Goal: Task Accomplishment & Management: Manage account settings

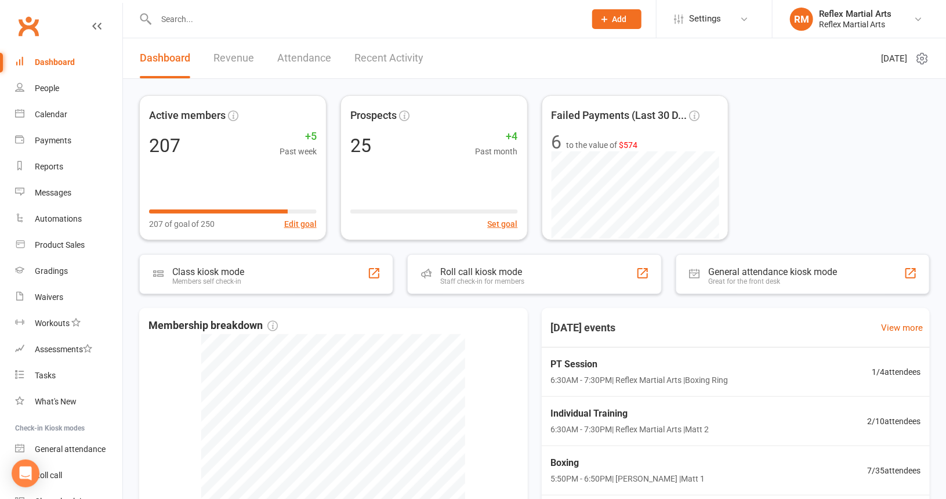
click at [364, 60] on link "Recent Activity" at bounding box center [389, 58] width 69 height 40
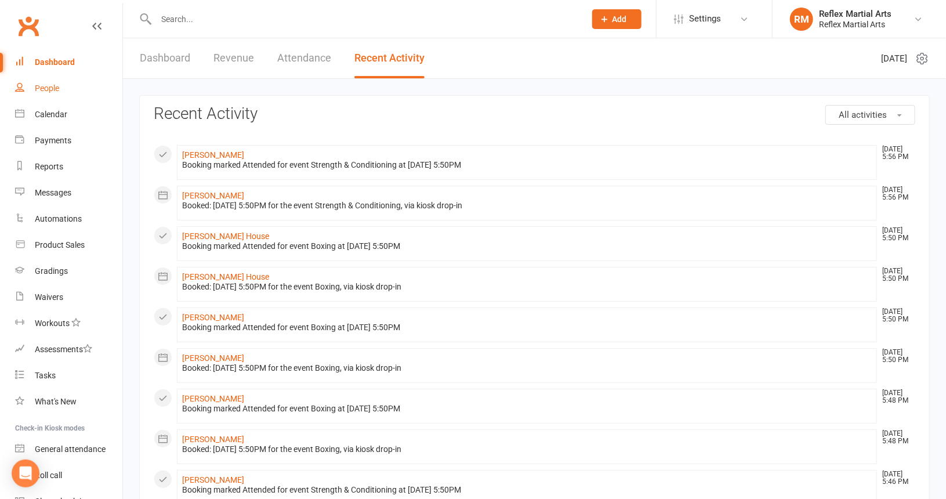
click at [49, 92] on div "People" at bounding box center [47, 88] width 24 height 9
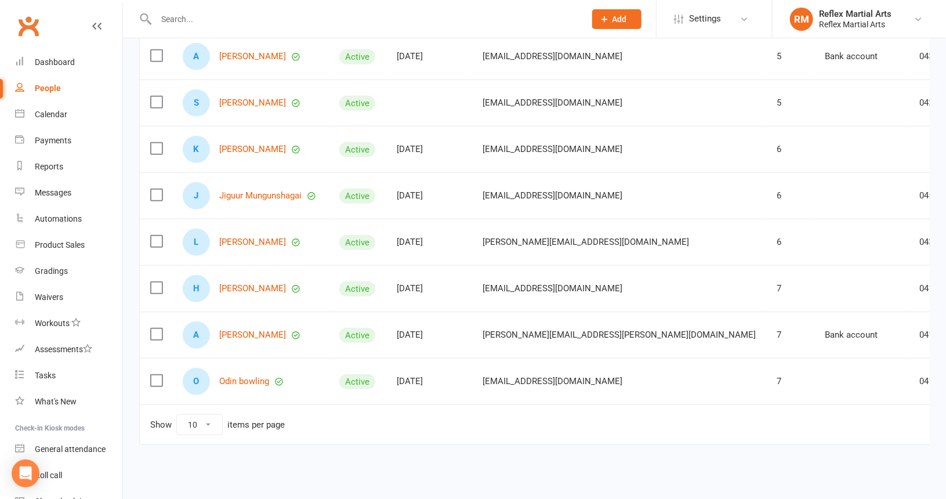
scroll to position [275, 0]
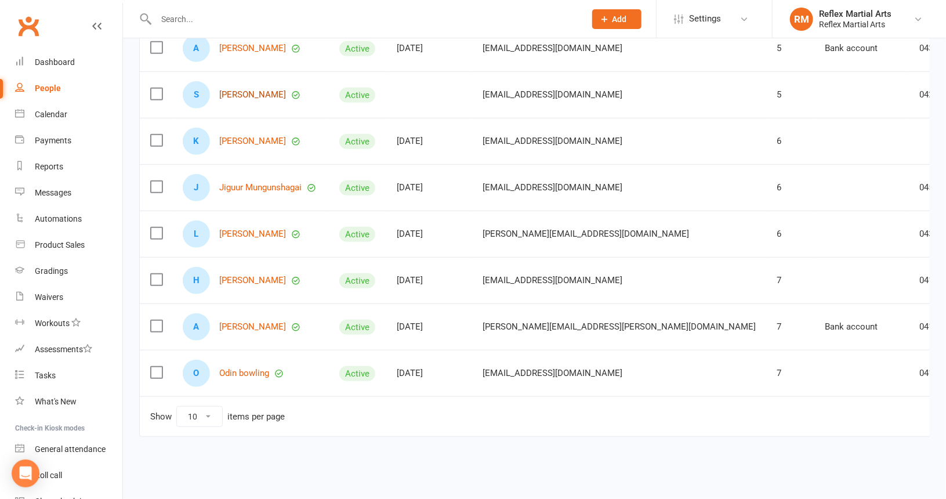
click at [249, 90] on link "[PERSON_NAME]" at bounding box center [252, 95] width 67 height 10
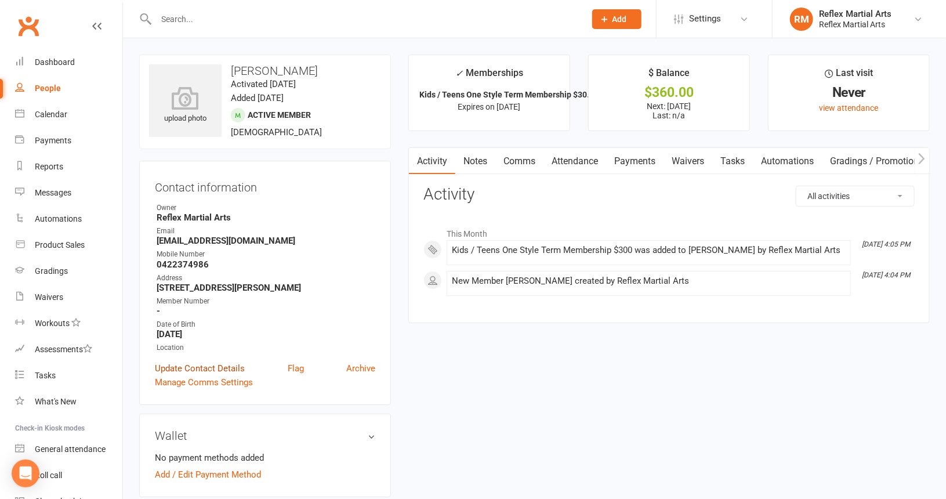
click at [195, 370] on link "Update Contact Details" at bounding box center [200, 368] width 90 height 14
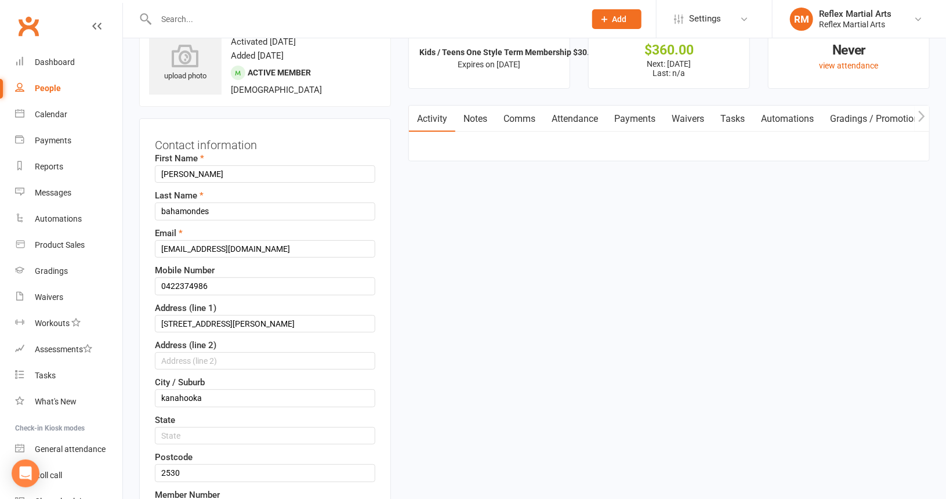
scroll to position [55, 0]
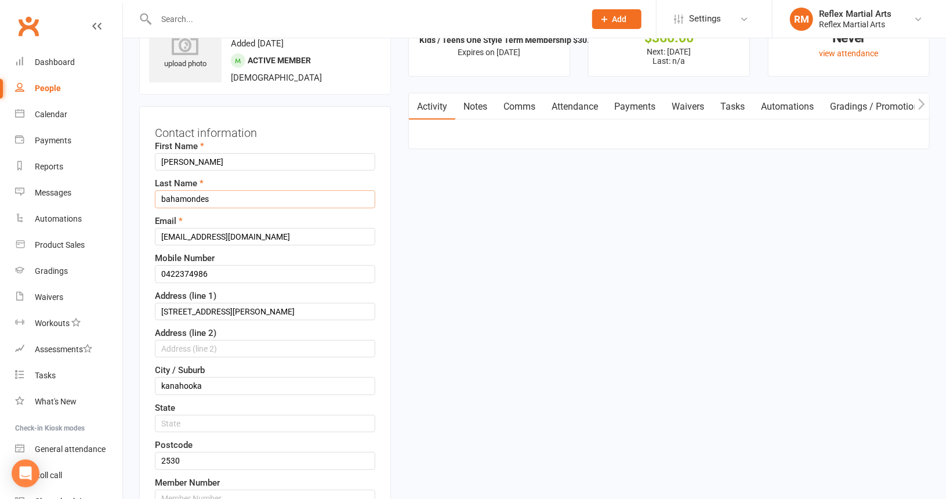
click at [165, 199] on input "bahamondes" at bounding box center [265, 198] width 220 height 17
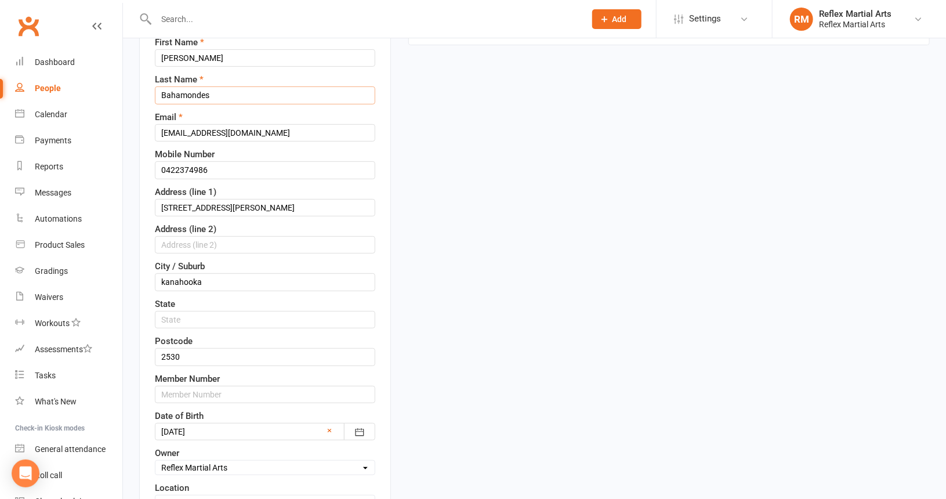
scroll to position [232, 0]
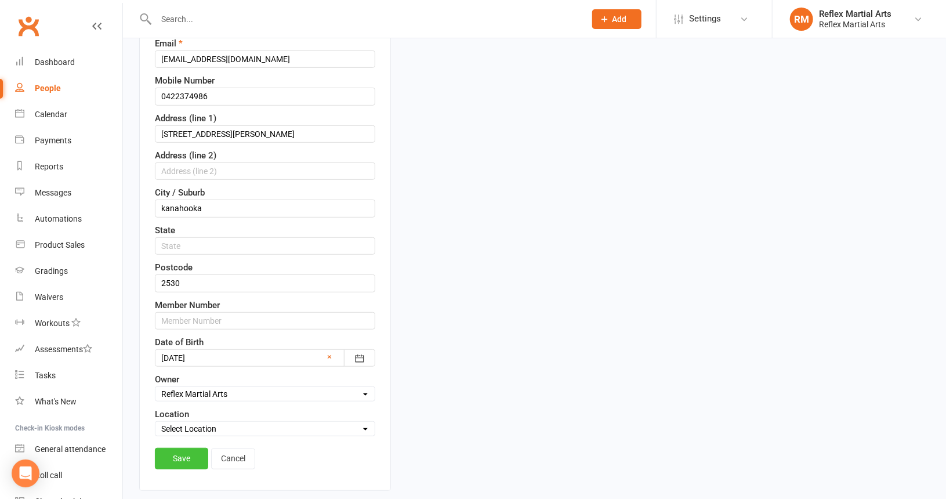
type input "Bahamondes"
click at [165, 452] on link "Save" at bounding box center [181, 458] width 53 height 21
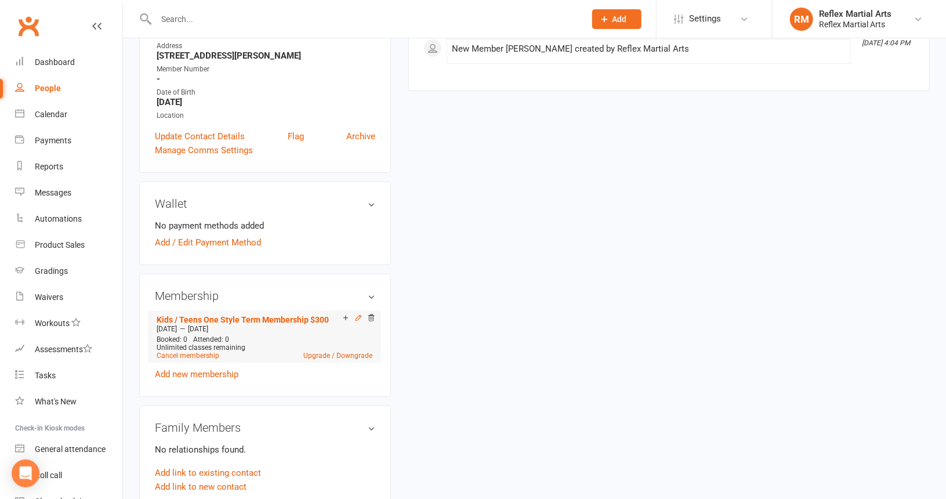
click at [357, 318] on icon at bounding box center [359, 318] width 8 height 8
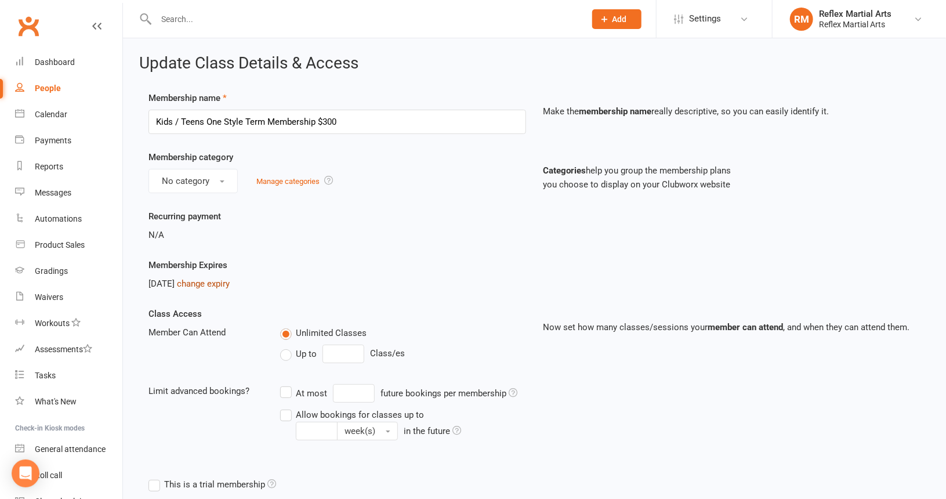
click at [224, 281] on link "change expiry" at bounding box center [203, 284] width 53 height 10
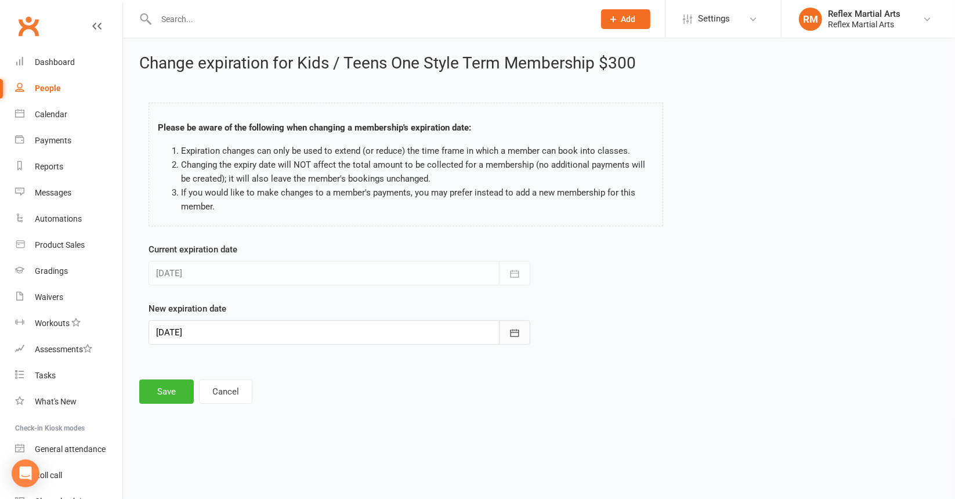
click at [511, 331] on icon "button" at bounding box center [515, 333] width 12 height 12
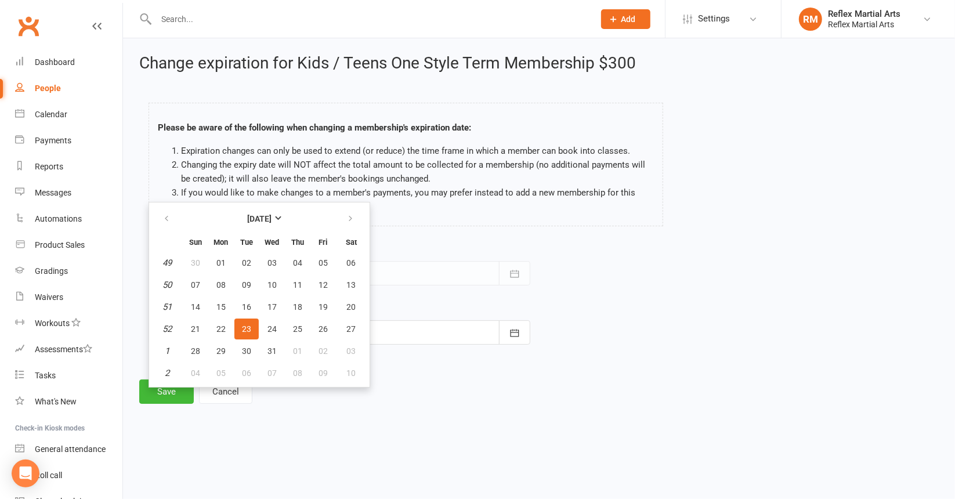
click at [432, 390] on footer "Save Cancel" at bounding box center [539, 391] width 800 height 24
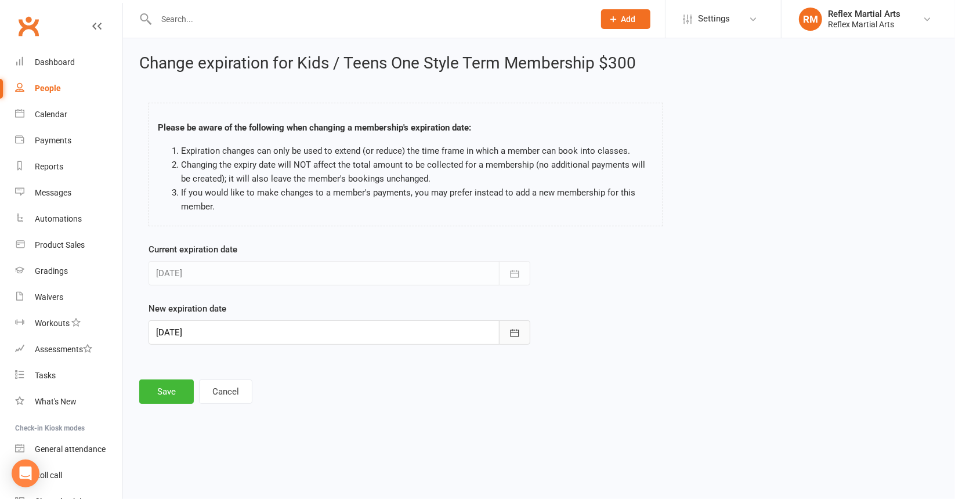
click at [516, 334] on icon "button" at bounding box center [515, 333] width 12 height 12
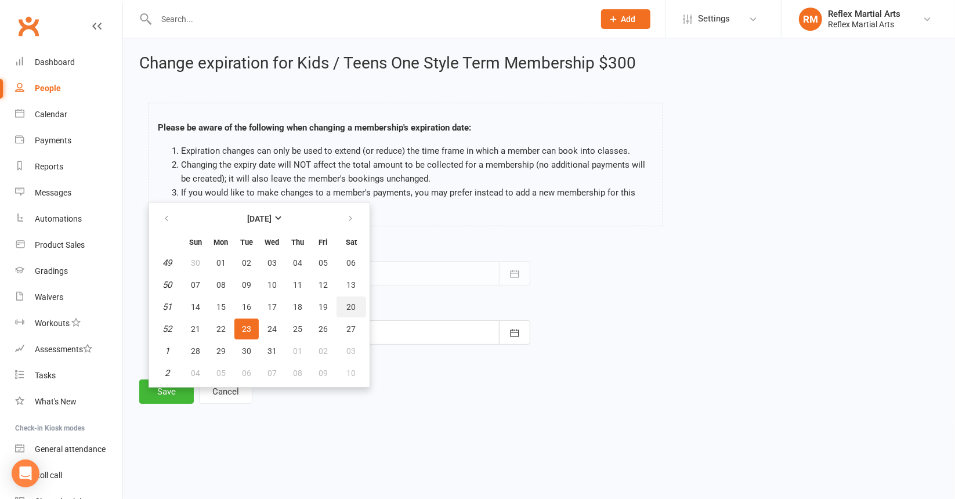
click at [342, 305] on button "20" at bounding box center [352, 306] width 30 height 21
type input "[DATE]"
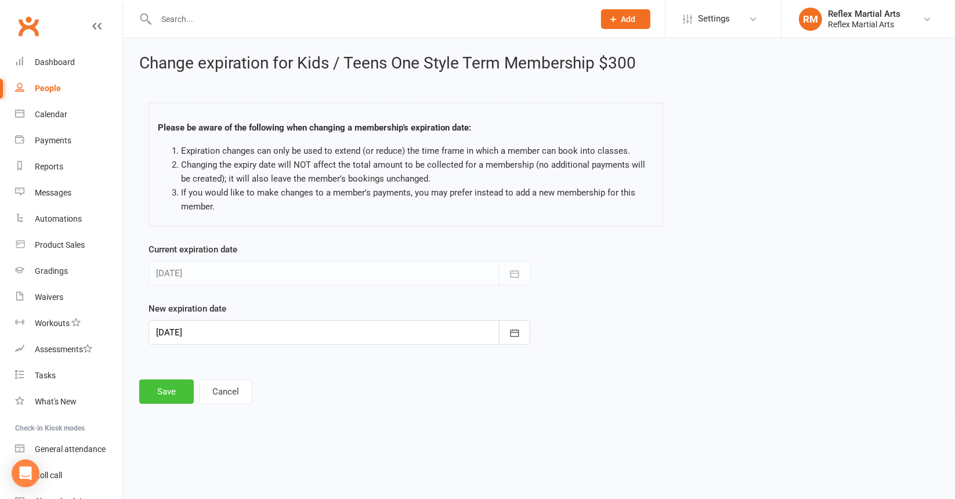
click at [179, 390] on button "Save" at bounding box center [166, 391] width 55 height 24
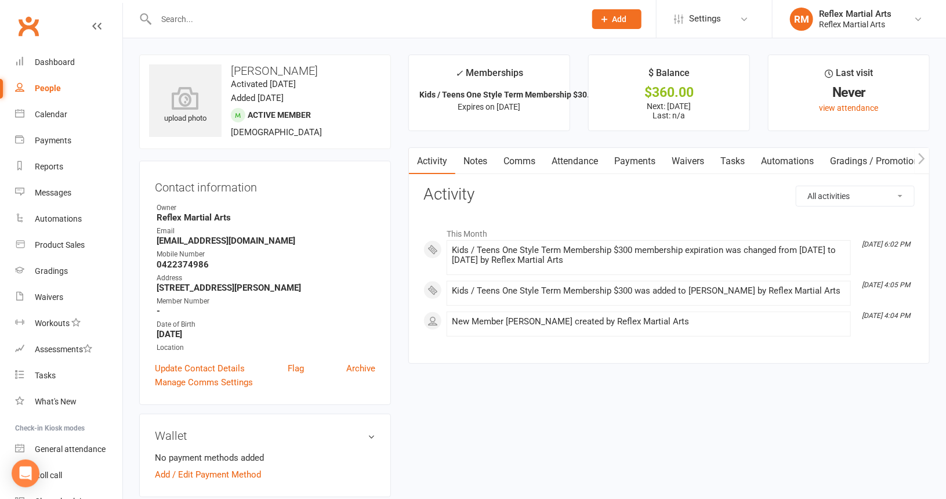
click at [625, 158] on link "Payments" at bounding box center [634, 161] width 57 height 27
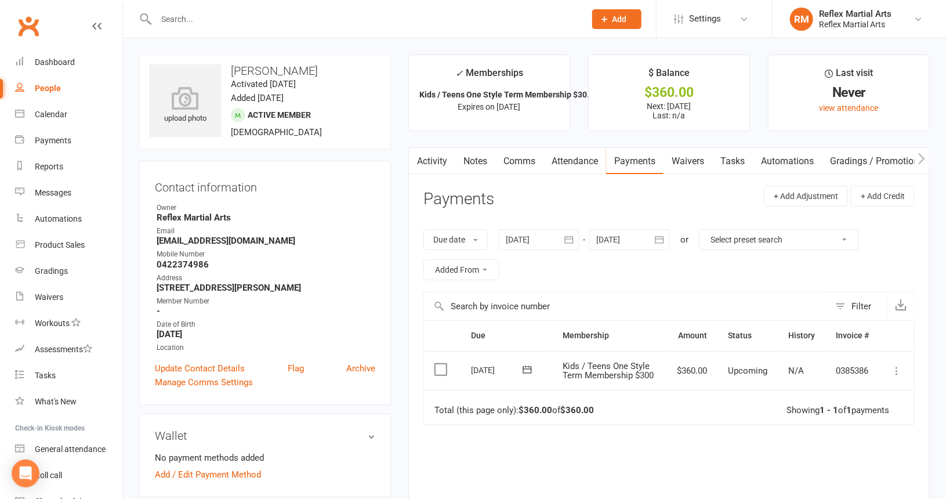
click at [898, 373] on icon at bounding box center [897, 371] width 12 height 12
click at [860, 414] on link "Mark as Paid (POS)" at bounding box center [846, 416] width 115 height 23
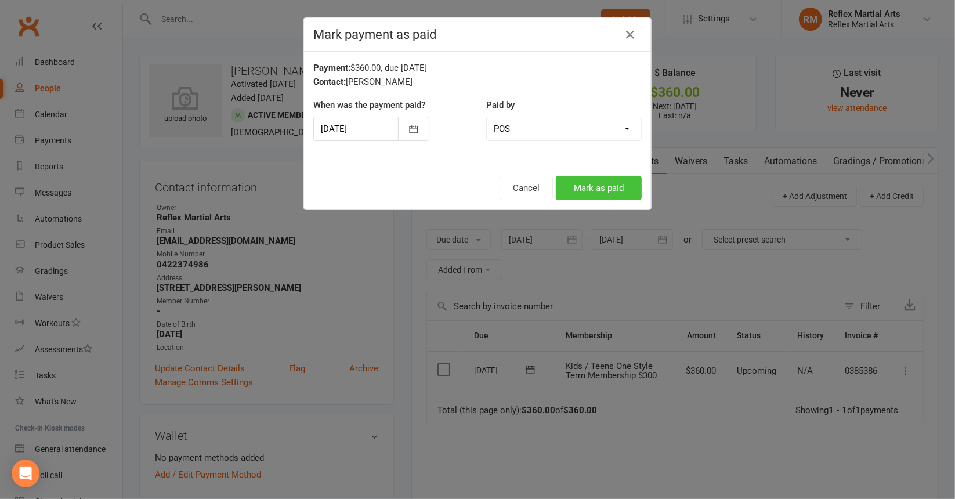
click at [599, 188] on button "Mark as paid" at bounding box center [599, 188] width 86 height 24
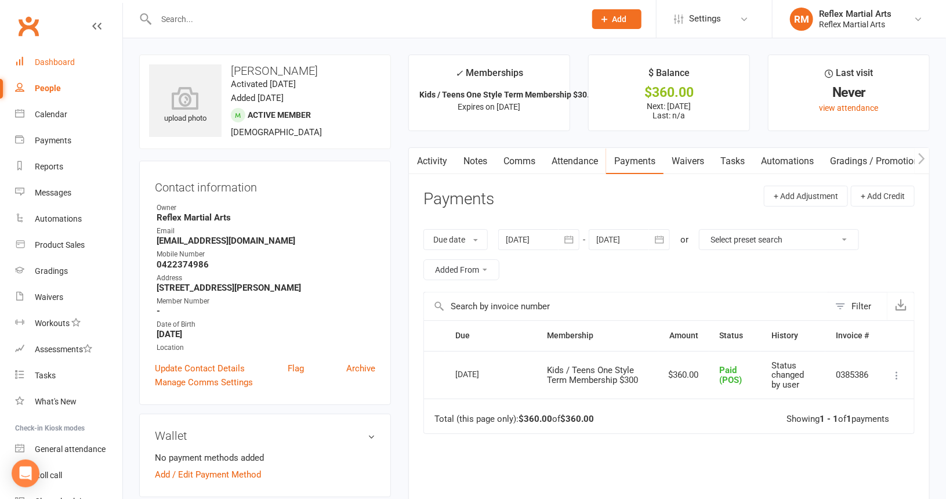
click at [55, 60] on div "Dashboard" at bounding box center [55, 61] width 40 height 9
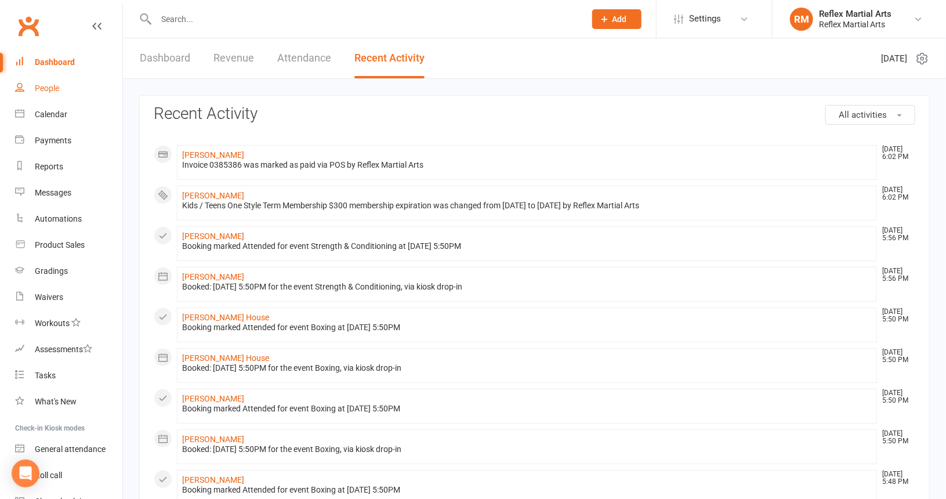
click at [58, 89] on div "People" at bounding box center [47, 88] width 24 height 9
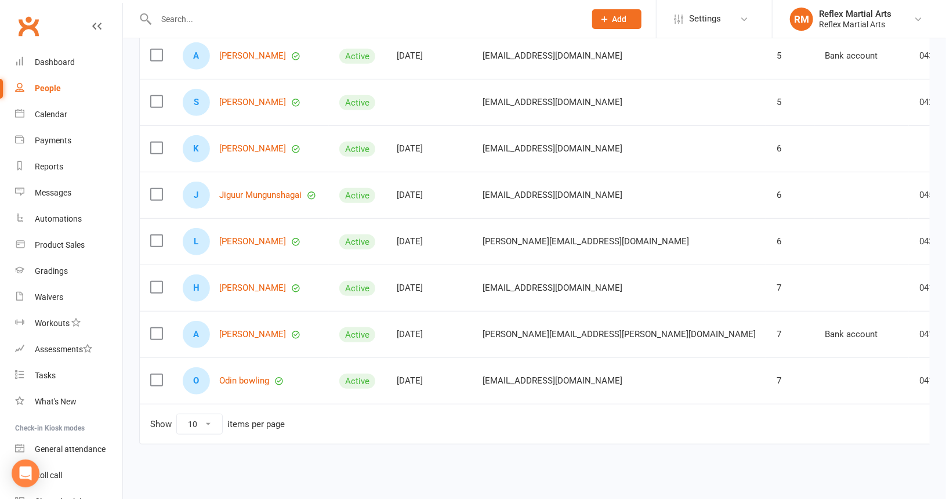
scroll to position [266, 0]
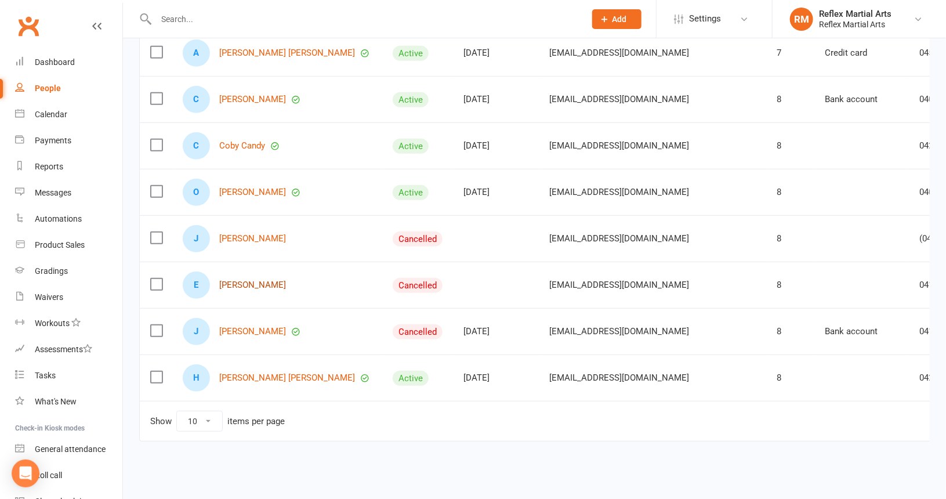
click at [234, 286] on link "[PERSON_NAME]" at bounding box center [252, 285] width 67 height 10
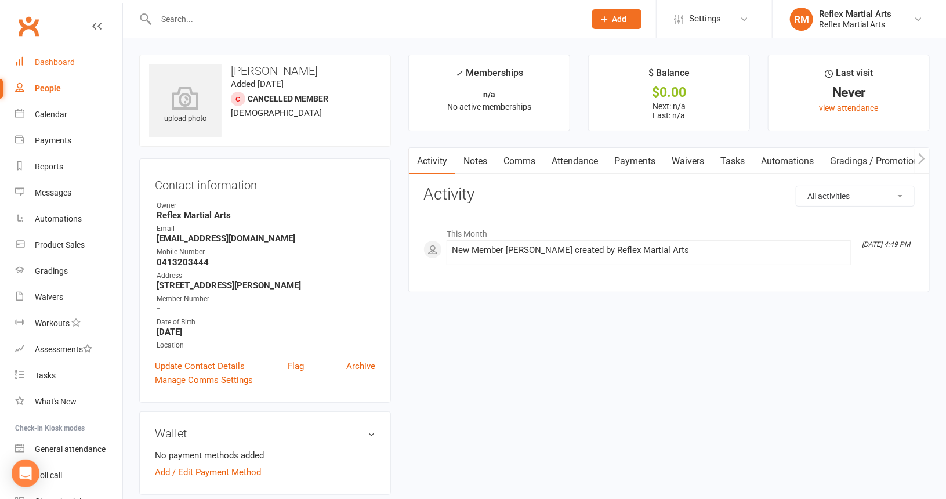
click at [42, 64] on div "Dashboard" at bounding box center [55, 61] width 40 height 9
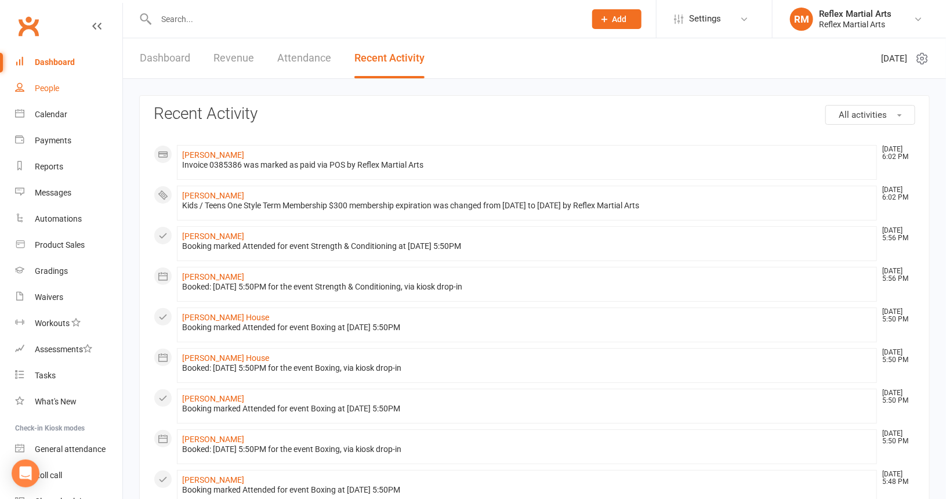
click at [48, 94] on link "People" at bounding box center [68, 88] width 107 height 26
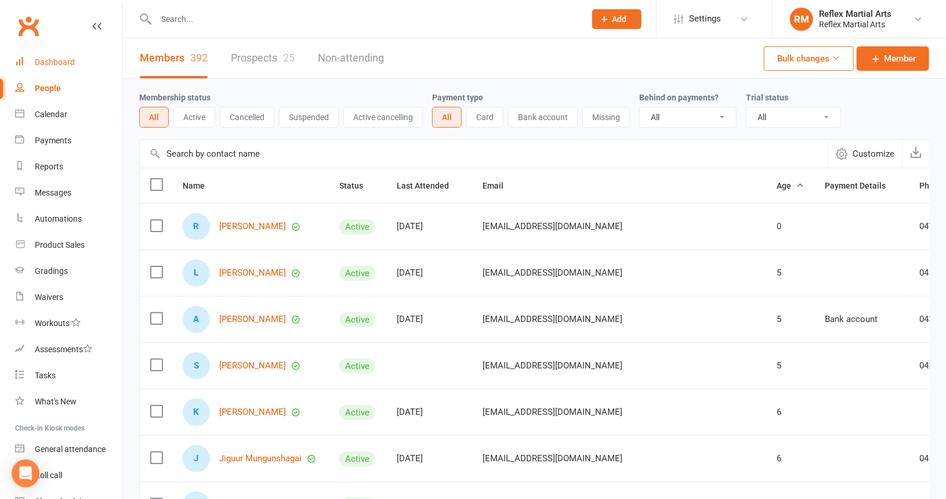
click at [53, 59] on div "Dashboard" at bounding box center [55, 61] width 40 height 9
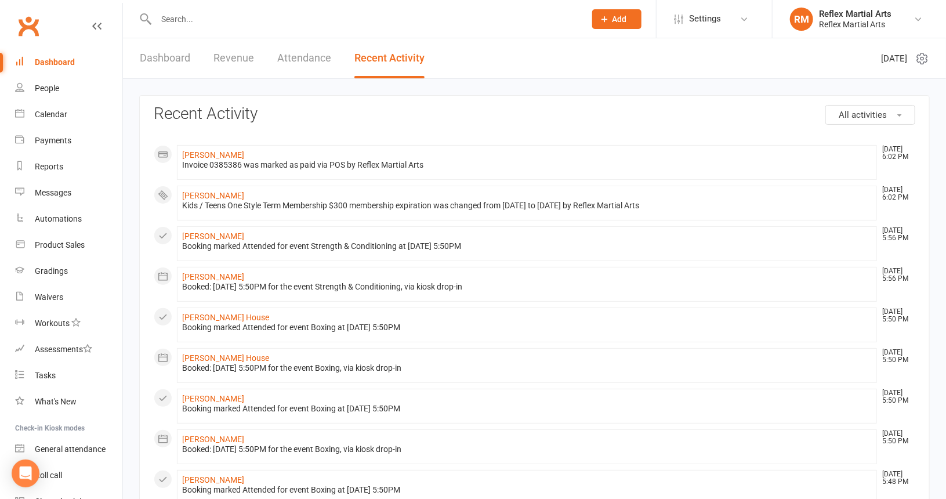
click at [172, 60] on link "Dashboard" at bounding box center [165, 58] width 50 height 40
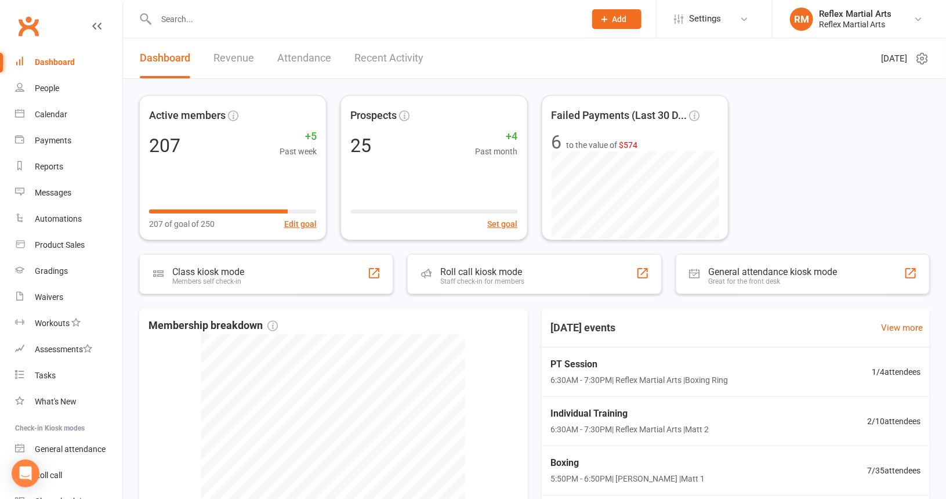
click at [284, 57] on link "Attendance" at bounding box center [304, 58] width 54 height 40
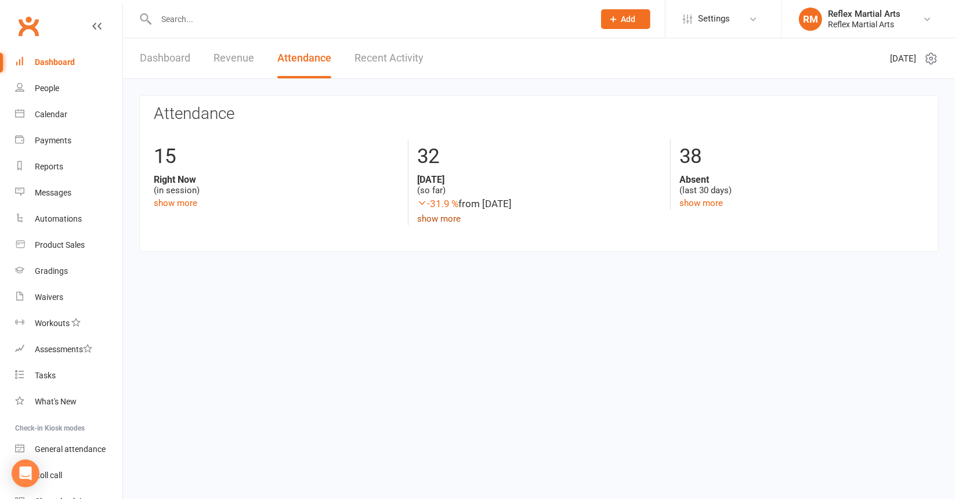
click at [450, 220] on link "show more" at bounding box center [439, 219] width 44 height 10
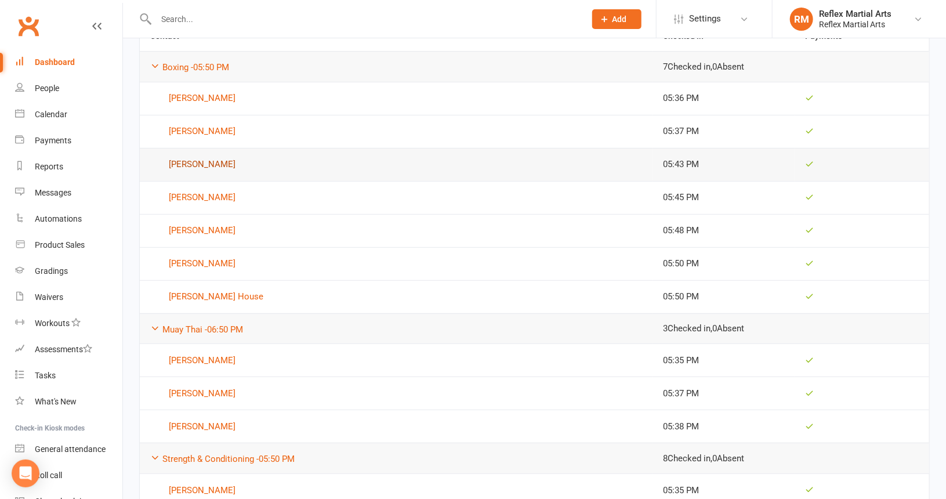
scroll to position [232, 0]
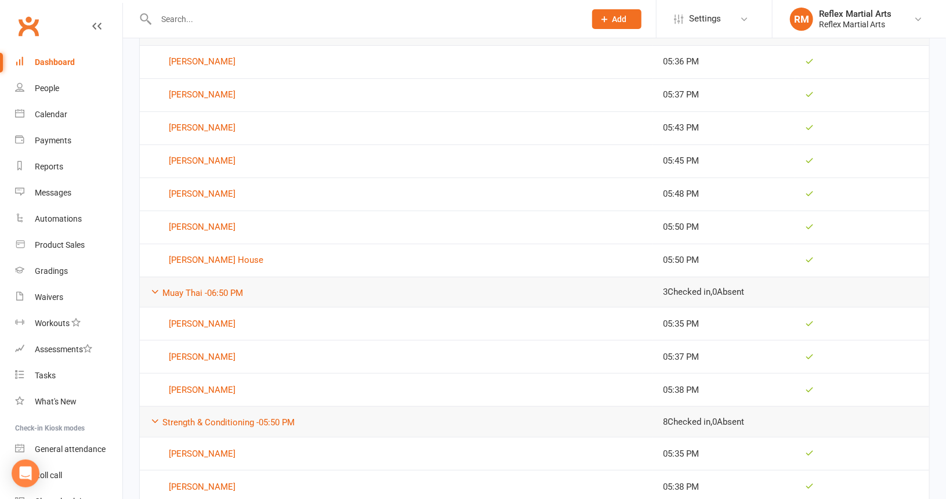
click at [39, 58] on div "Dashboard" at bounding box center [55, 61] width 40 height 9
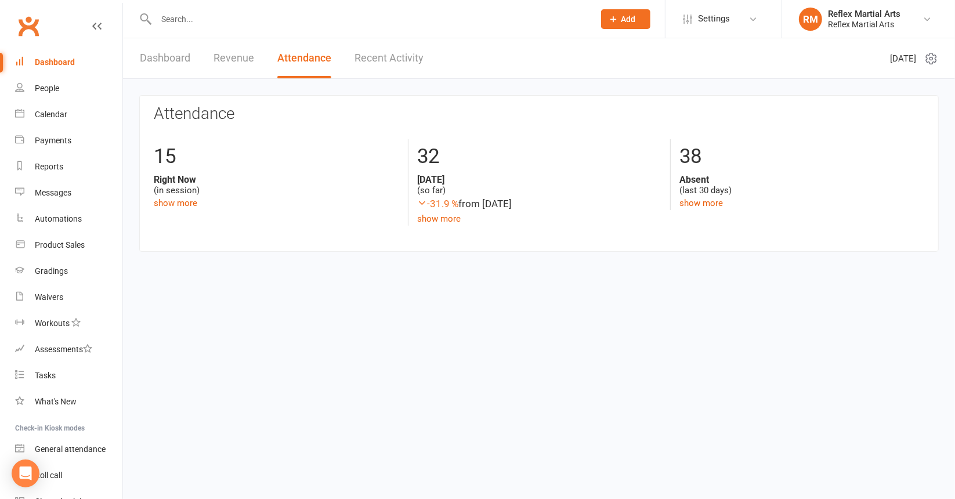
click at [171, 19] on input "text" at bounding box center [369, 19] width 433 height 16
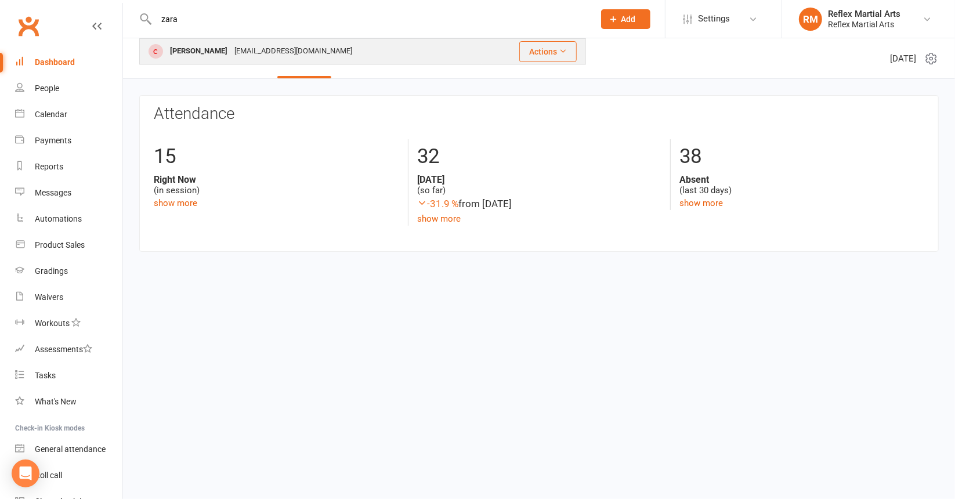
type input "zara"
click at [191, 49] on div "[PERSON_NAME]" at bounding box center [199, 51] width 64 height 17
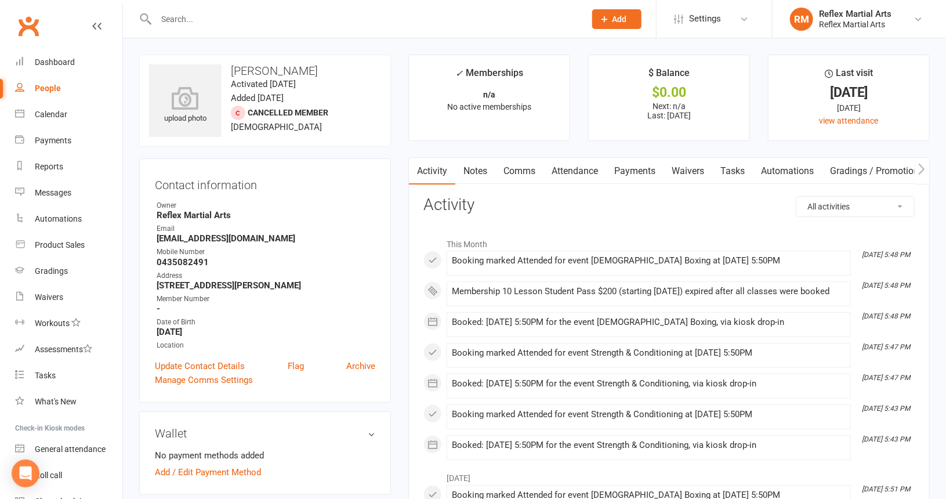
click at [509, 169] on link "Comms" at bounding box center [520, 171] width 48 height 27
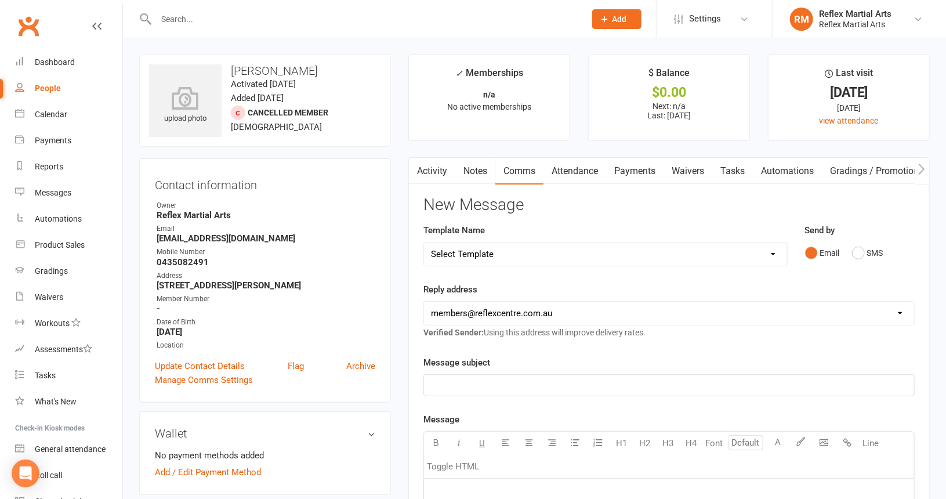
click at [559, 253] on select "Select Template [SMS] [Default template - review before using] Appointment remi…" at bounding box center [605, 254] width 363 height 23
select select "34"
click at [424, 243] on select "Select Template [SMS] [Default template - review before using] Appointment remi…" at bounding box center [605, 254] width 363 height 23
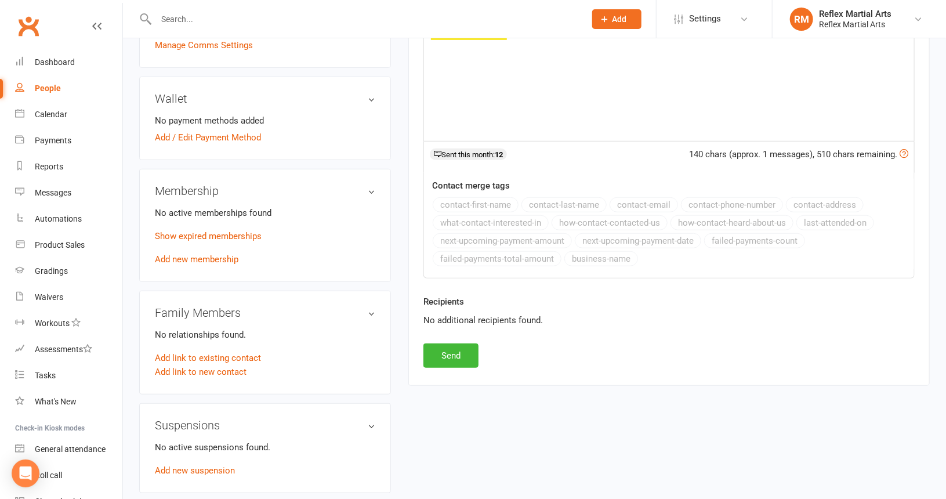
scroll to position [348, 0]
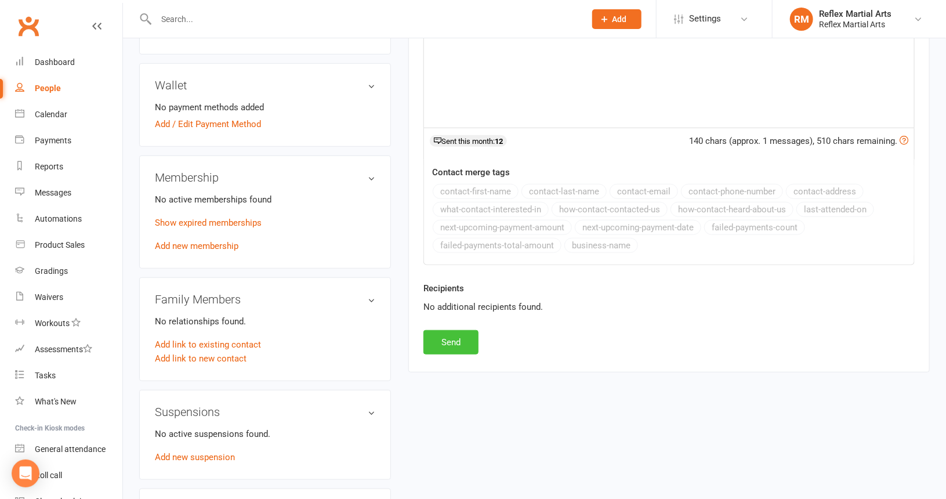
click at [462, 343] on button "Send" at bounding box center [451, 342] width 55 height 24
select select
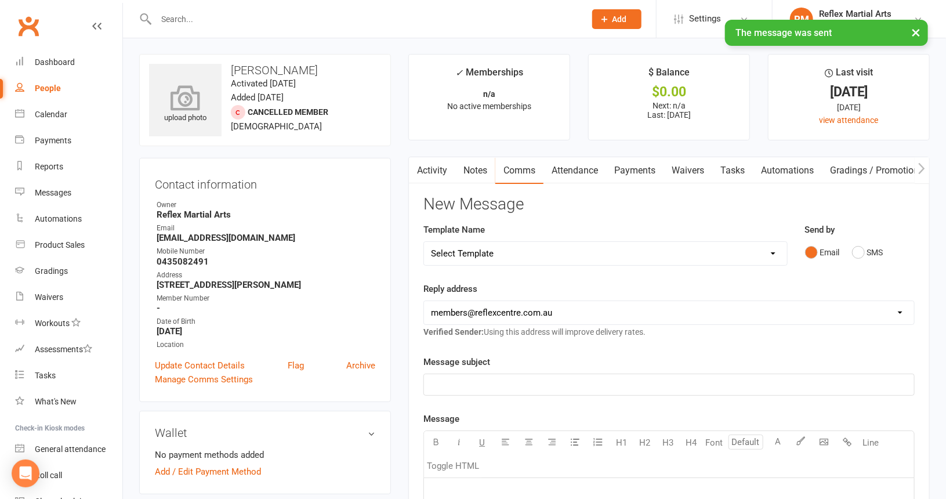
scroll to position [0, 0]
click at [67, 64] on div "Dashboard" at bounding box center [55, 61] width 40 height 9
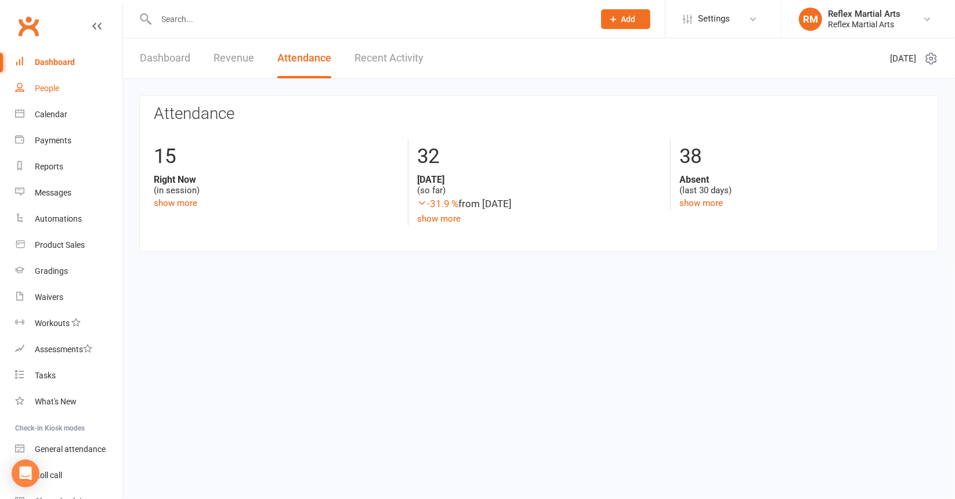
click at [41, 85] on div "People" at bounding box center [47, 88] width 24 height 9
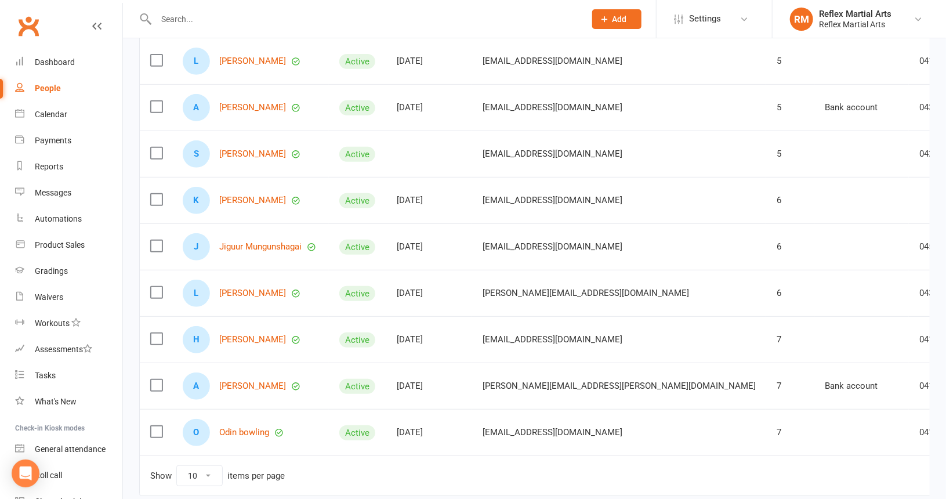
scroll to position [275, 0]
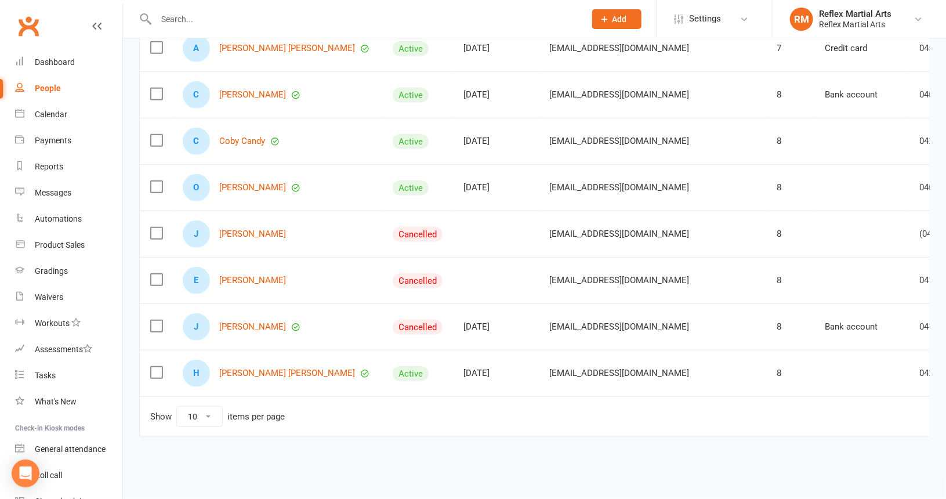
scroll to position [266, 0]
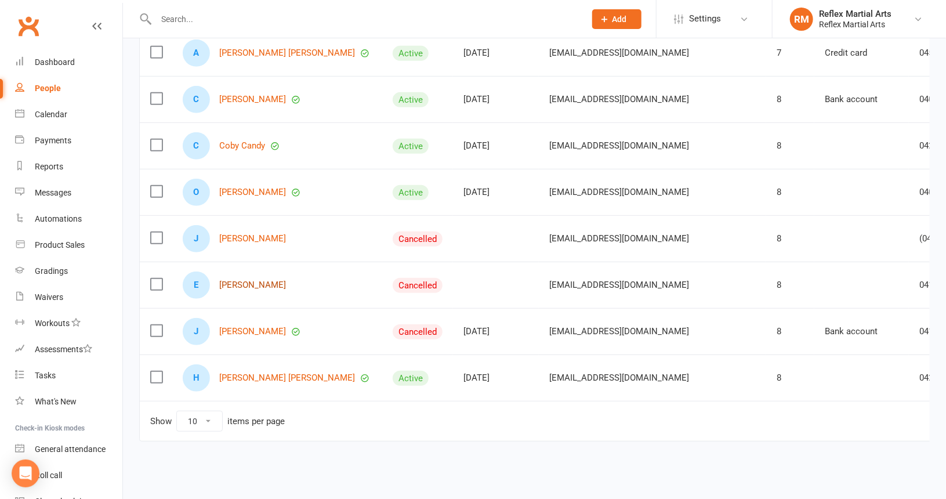
click at [247, 280] on link "[PERSON_NAME]" at bounding box center [252, 285] width 67 height 10
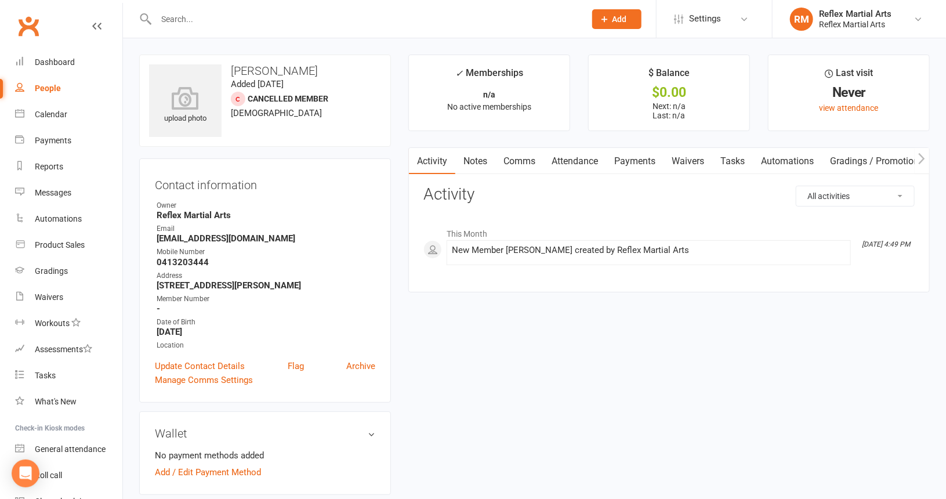
click at [516, 158] on link "Comms" at bounding box center [520, 161] width 48 height 27
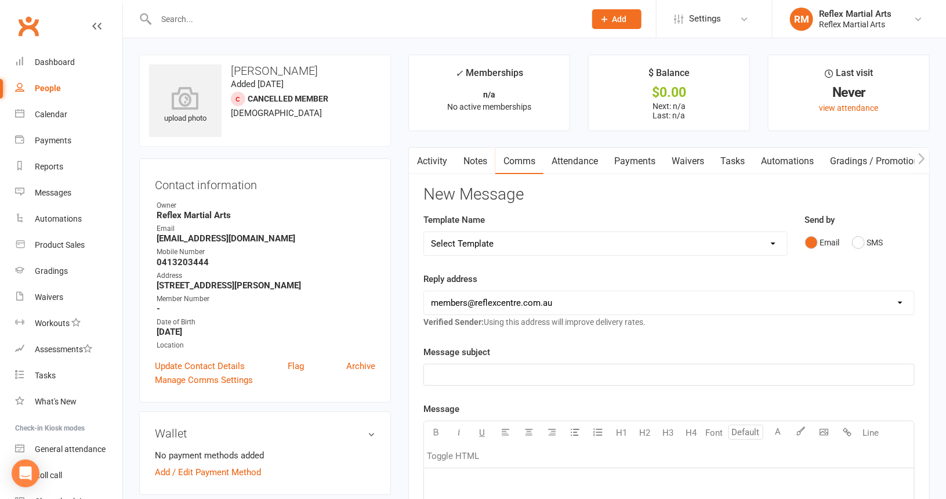
click at [500, 243] on select "Select Template [SMS] [Default template - review before using] Appointment remi…" at bounding box center [605, 243] width 363 height 23
select select "40"
click at [424, 232] on select "Select Template [SMS] [Default template - review before using] Appointment remi…" at bounding box center [605, 243] width 363 height 23
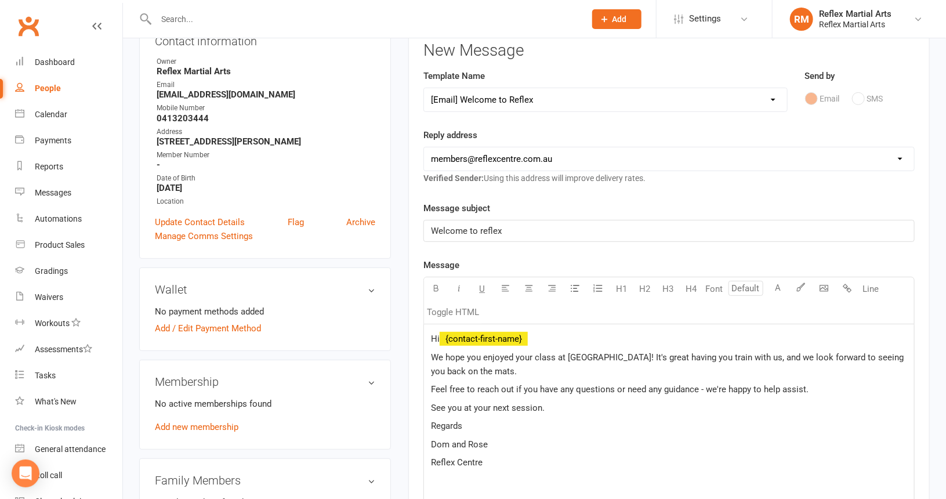
scroll to position [174, 0]
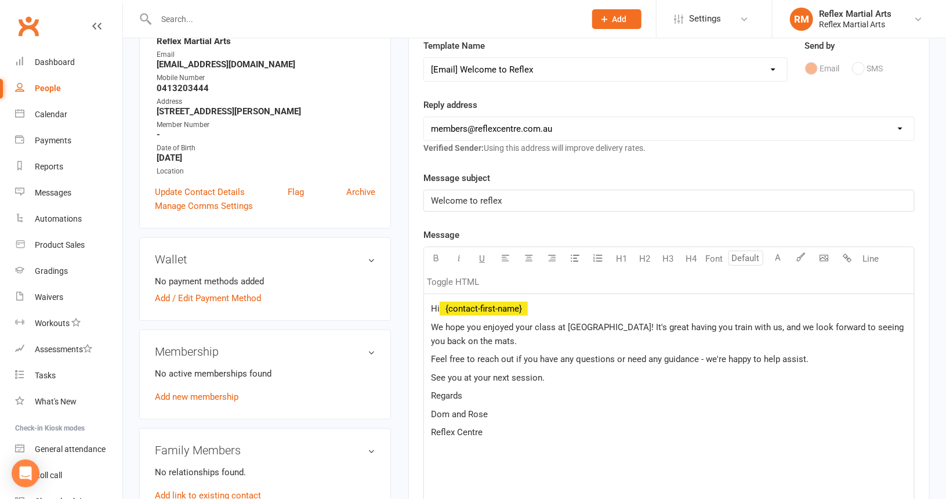
click at [486, 338] on p "We hope you enjoyed your class at [GEOGRAPHIC_DATA]! It's great having you trai…" at bounding box center [669, 334] width 476 height 28
click at [533, 310] on p "Hi ﻿ {contact-first-name}" at bounding box center [669, 309] width 476 height 14
click at [533, 310] on p "Hi ﻿ {contact-first-name} ﻿" at bounding box center [669, 309] width 476 height 14
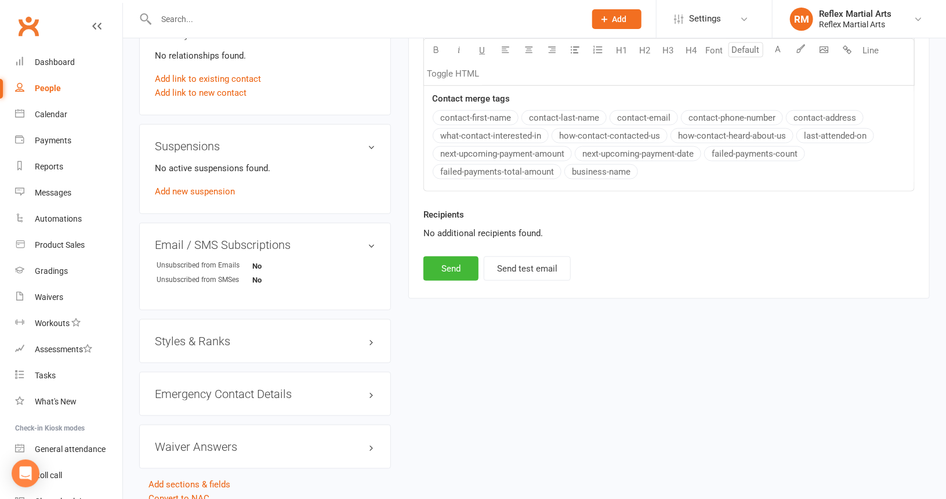
scroll to position [638, 0]
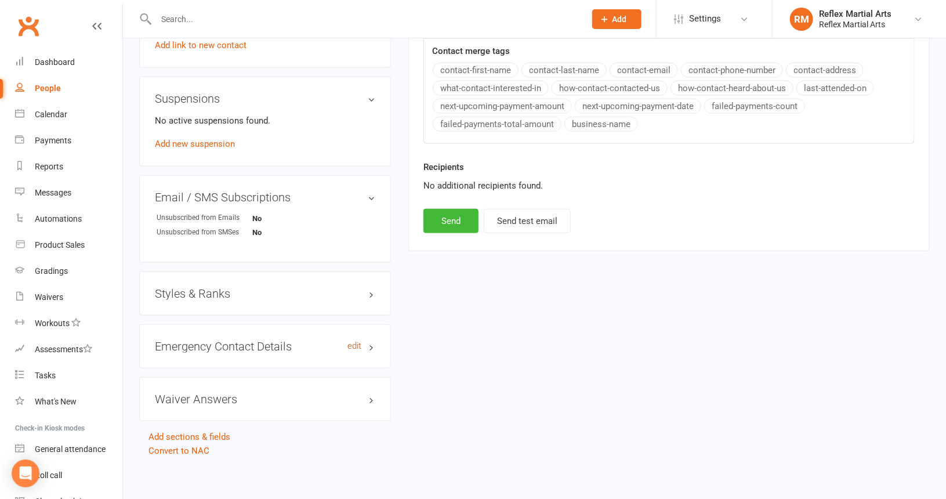
click at [348, 341] on link "edit" at bounding box center [355, 346] width 14 height 10
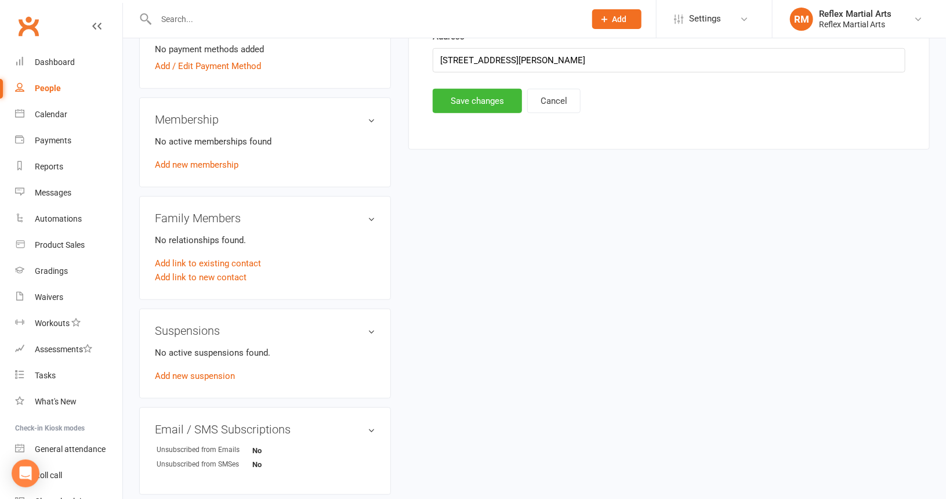
scroll to position [464, 0]
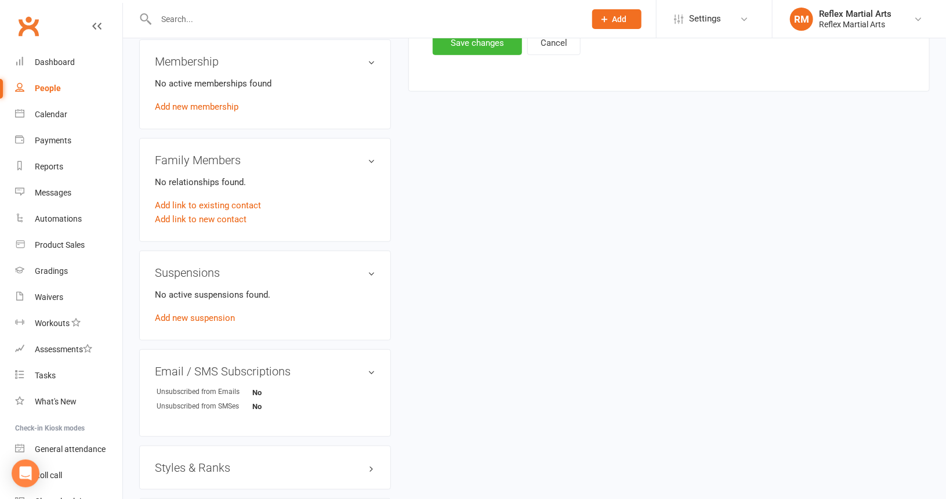
click at [455, 325] on div "upload photo [PERSON_NAME] Added [DATE] Cancelled member [DEMOGRAPHIC_DATA] Con…" at bounding box center [535, 179] width 808 height 1179
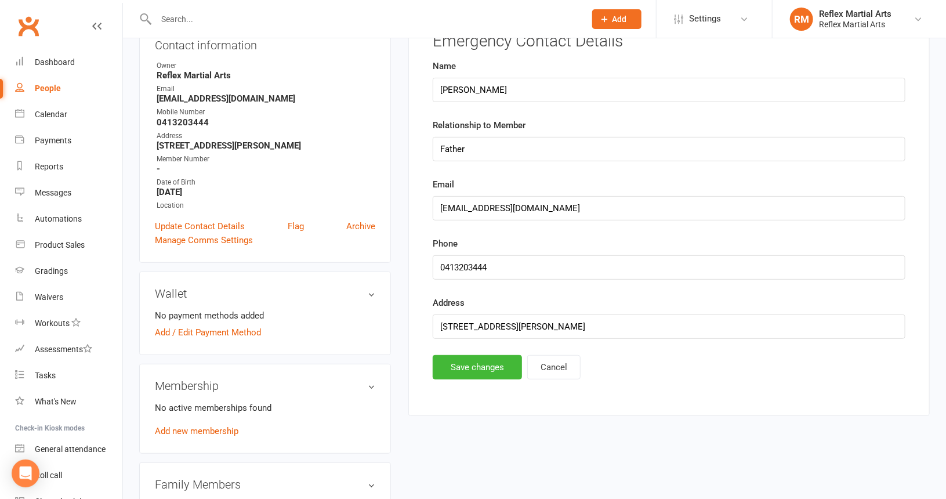
scroll to position [174, 0]
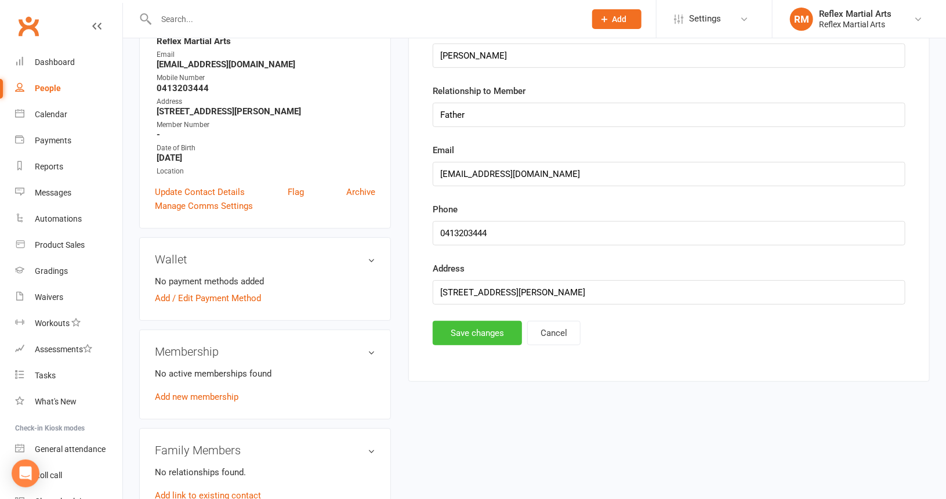
click at [487, 331] on button "Save changes" at bounding box center [477, 333] width 89 height 24
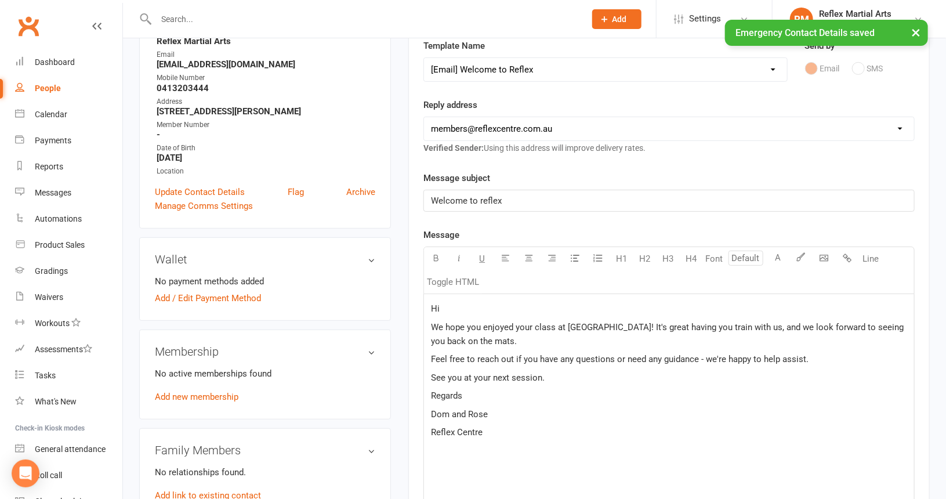
click at [480, 322] on span "We hope you enjoyed your class at [GEOGRAPHIC_DATA]! It's great having you trai…" at bounding box center [668, 334] width 475 height 24
click at [457, 307] on p "Hi" at bounding box center [669, 309] width 476 height 14
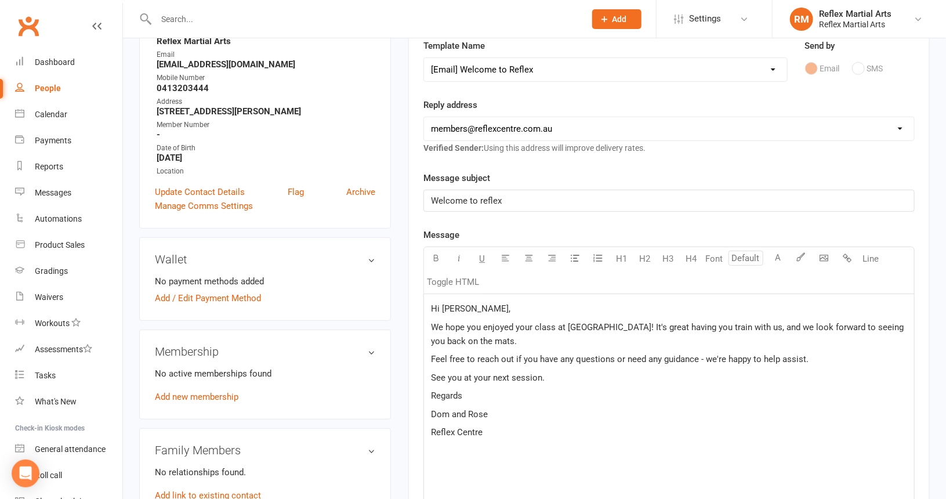
click at [480, 323] on span "We hope you enjoyed your class at [GEOGRAPHIC_DATA]! It's great having you trai…" at bounding box center [668, 334] width 475 height 24
click at [528, 323] on span "We hope [PERSON_NAME] enjoyed your class at [GEOGRAPHIC_DATA]! It's great havin…" at bounding box center [660, 334] width 458 height 24
click at [526, 325] on span "We hope [PERSON_NAME] enjoyed your class at [GEOGRAPHIC_DATA]! It's great havin…" at bounding box center [660, 334] width 458 height 24
click at [594, 340] on p "We hope [PERSON_NAME] enjoyed the class at [GEOGRAPHIC_DATA]! It's great having…" at bounding box center [669, 334] width 476 height 28
click at [688, 325] on span "We hope [PERSON_NAME] enjoyed the class at [GEOGRAPHIC_DATA]! It's great having…" at bounding box center [657, 334] width 453 height 24
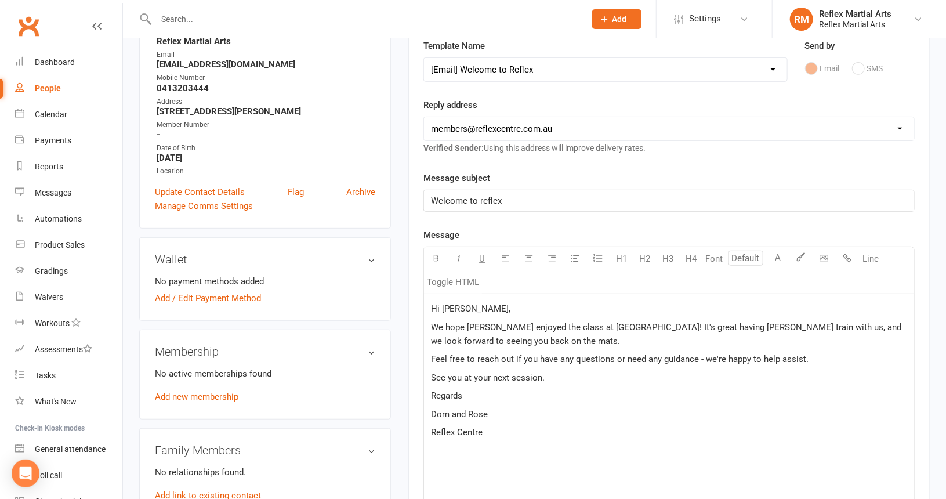
click at [697, 344] on p "We hope [PERSON_NAME] enjoyed the class at [GEOGRAPHIC_DATA]! It's great having…" at bounding box center [669, 334] width 476 height 28
click at [870, 327] on span "We hope [PERSON_NAME] enjoyed the class at [GEOGRAPHIC_DATA]! It's great having…" at bounding box center [667, 334] width 473 height 24
click at [504, 343] on p "We hope [PERSON_NAME] enjoyed the class at [GEOGRAPHIC_DATA]! It's great having…" at bounding box center [669, 334] width 476 height 28
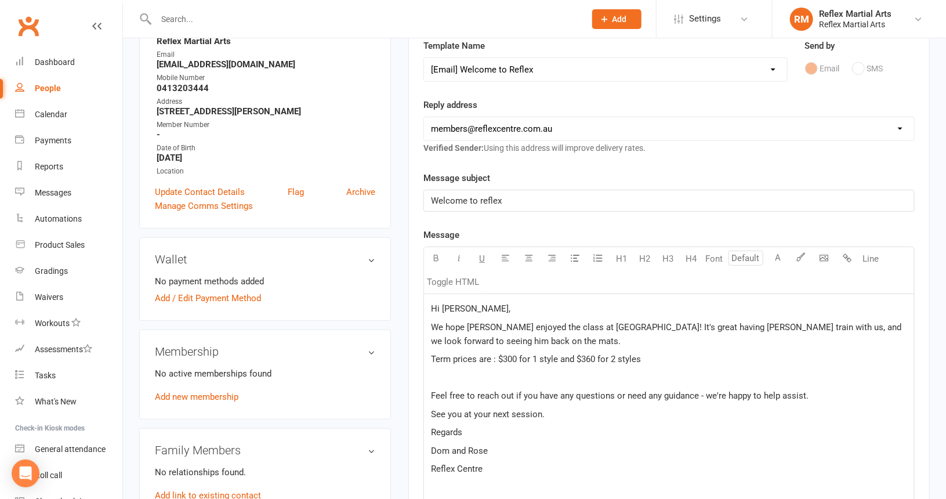
click at [643, 357] on p "Term prices are : $300 for 1 style and $360 for 2 styles" at bounding box center [669, 359] width 476 height 14
click at [435, 371] on p "﻿" at bounding box center [669, 378] width 476 height 14
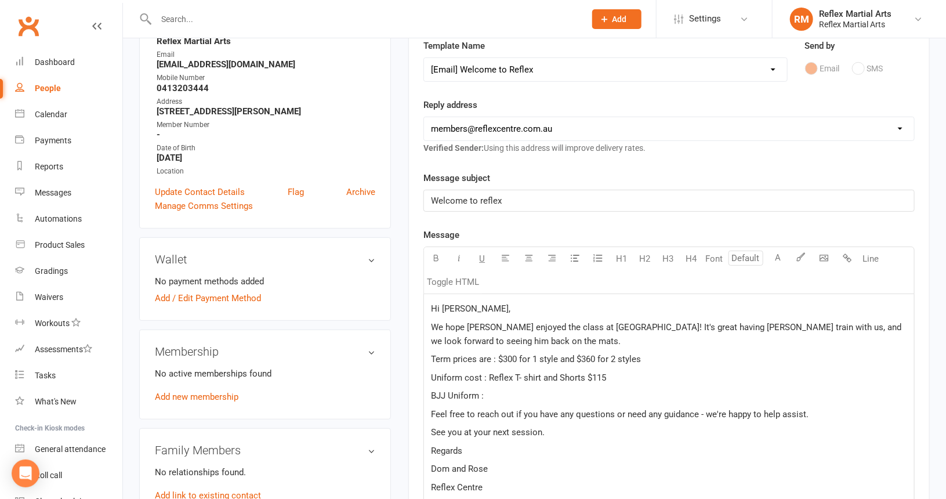
click at [460, 374] on span "Uniform cost : Reflex T- shirt and Shorts $115" at bounding box center [518, 378] width 175 height 10
click at [523, 374] on span "Kickboxing uniform cost : Reflex T- shirt and Shorts $115" at bounding box center [540, 378] width 219 height 10
click at [504, 391] on p "BJJ Uniform :" at bounding box center [669, 396] width 476 height 14
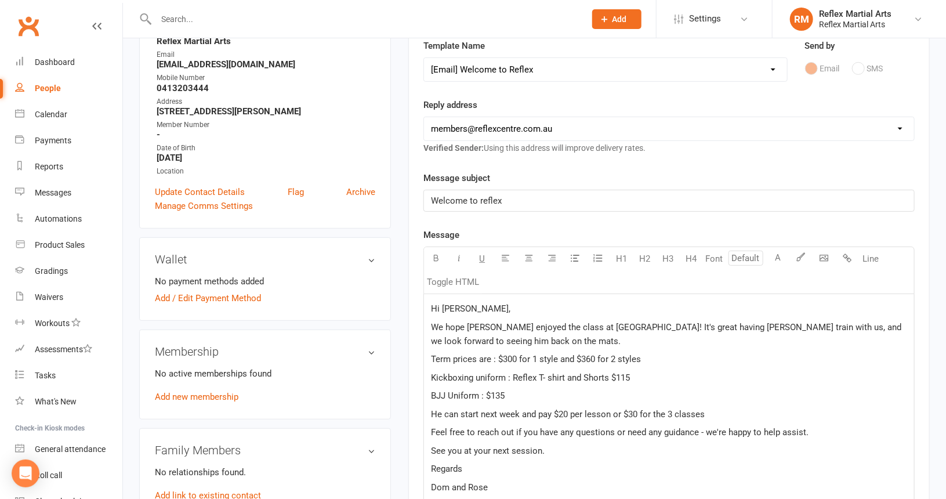
click at [610, 411] on span "He can start next week and pay $20 per lesson or $30 for the 3 classes" at bounding box center [568, 414] width 274 height 10
click at [701, 410] on p "He can start next week and pay $20 per class or $30 for the 3 classes" at bounding box center [669, 414] width 476 height 14
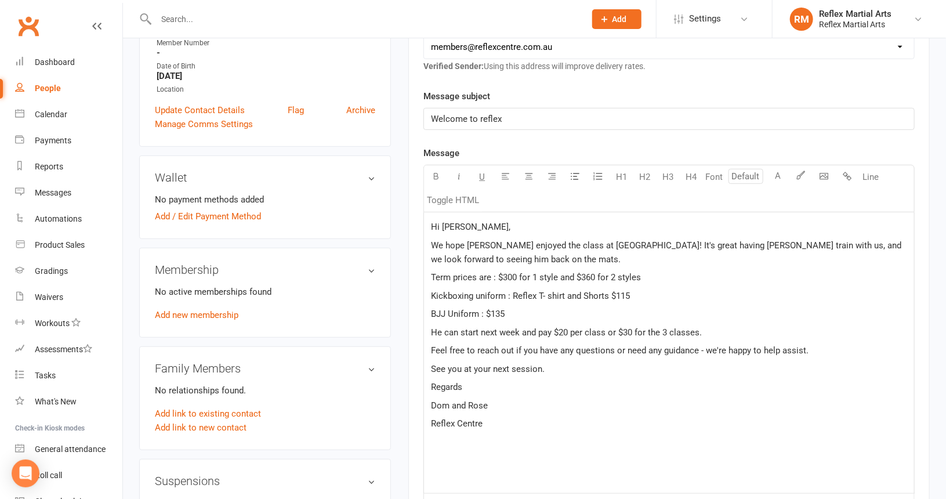
scroll to position [232, 0]
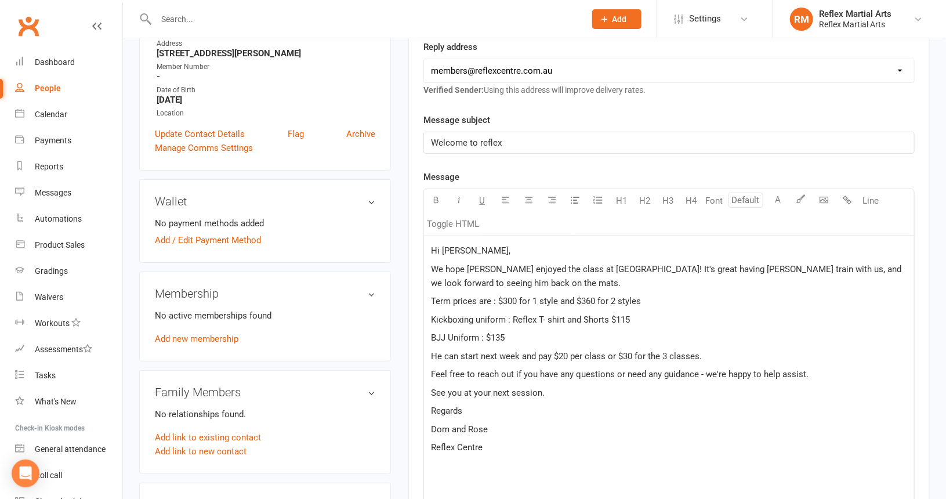
click at [455, 299] on span "Term prices are : $300 for 1 style and $360 for 2 styles" at bounding box center [536, 301] width 210 height 10
drag, startPoint x: 496, startPoint y: 299, endPoint x: 518, endPoint y: 299, distance: 22.0
click at [518, 299] on span "Term Prices are : $300 for 1 style and $360 for 2 styles" at bounding box center [536, 301] width 211 height 10
click at [536, 284] on p "We hope [PERSON_NAME] enjoyed the class at [GEOGRAPHIC_DATA]! It's great having…" at bounding box center [669, 276] width 476 height 28
click at [577, 285] on p "We hope [PERSON_NAME] enjoyed the class at [GEOGRAPHIC_DATA]! It's great having…" at bounding box center [669, 276] width 476 height 28
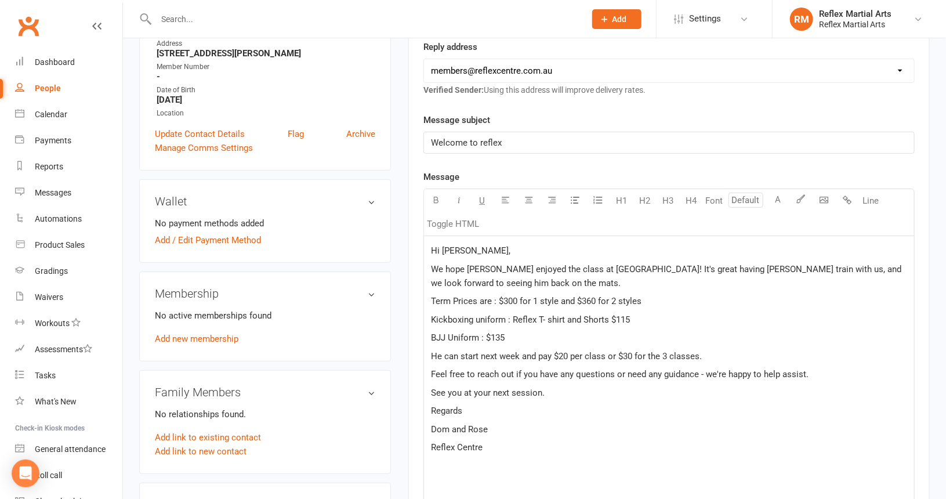
click at [574, 299] on span "Term Prices are : $300 for 1 style and $360 for 2 styles" at bounding box center [536, 301] width 211 height 10
click at [612, 407] on p "Regards" at bounding box center [669, 411] width 476 height 14
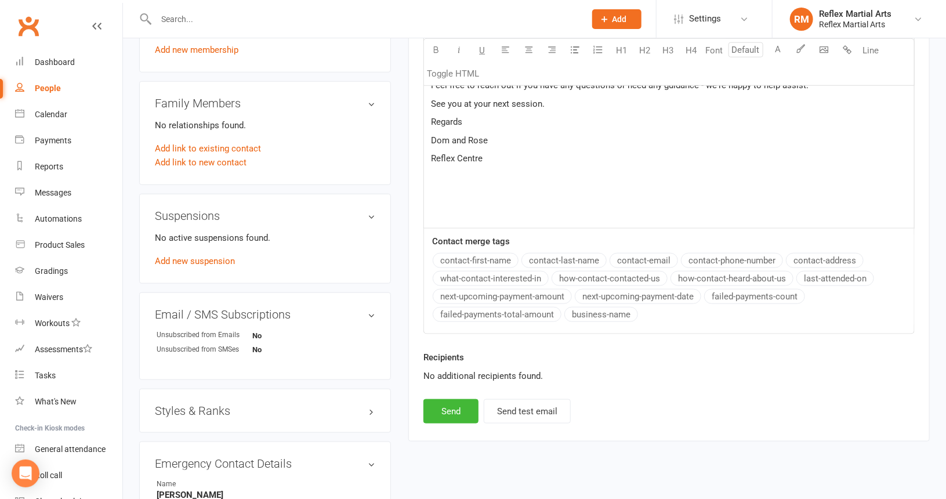
scroll to position [522, 0]
click at [461, 402] on button "Send" at bounding box center [451, 410] width 55 height 24
select select
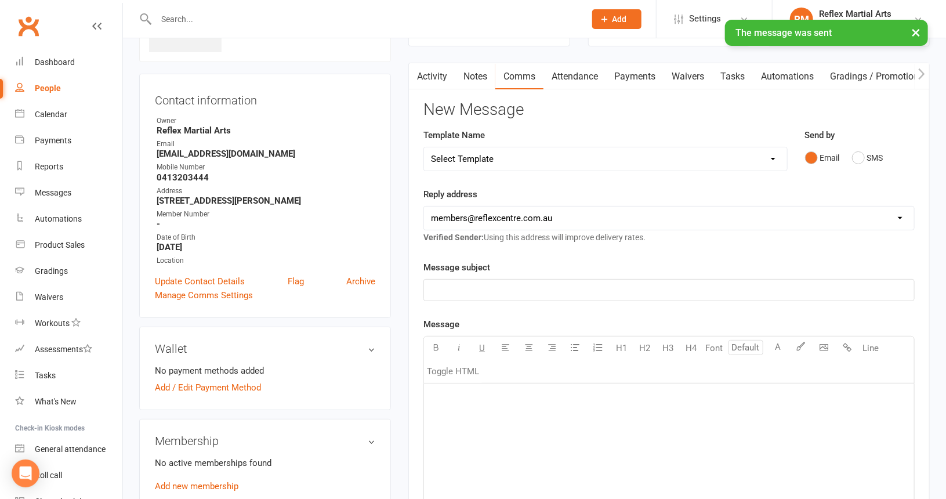
scroll to position [0, 0]
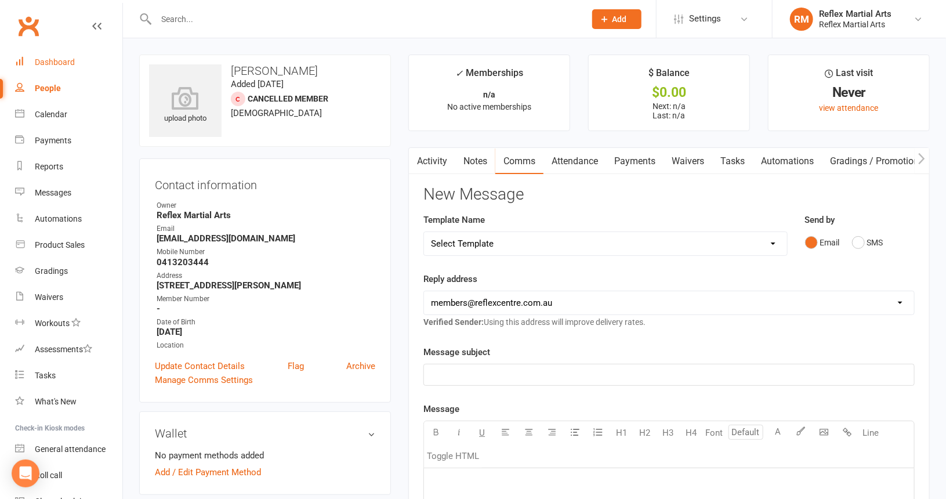
click at [59, 60] on div "Dashboard" at bounding box center [55, 61] width 40 height 9
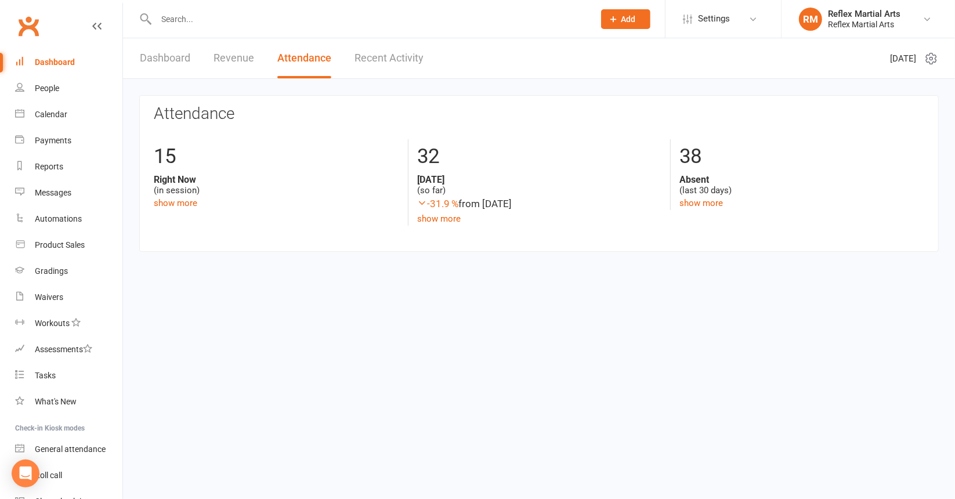
click at [183, 21] on input "text" at bounding box center [369, 19] width 433 height 16
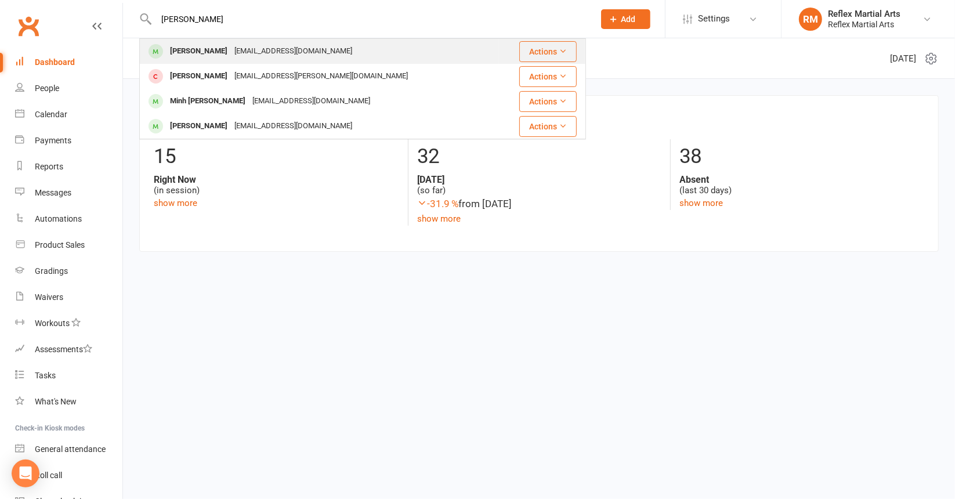
type input "[PERSON_NAME]"
click at [247, 51] on div "[EMAIL_ADDRESS][DOMAIN_NAME]" at bounding box center [293, 51] width 125 height 17
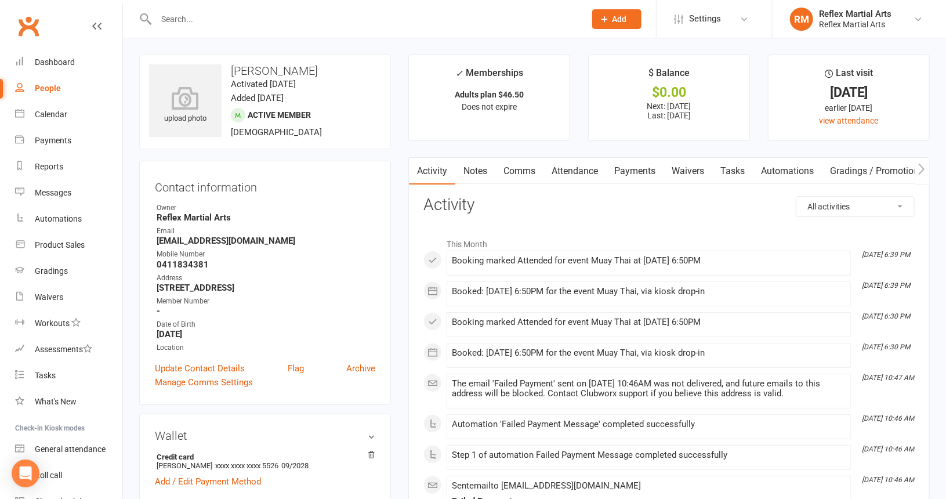
click at [646, 169] on link "Payments" at bounding box center [634, 171] width 57 height 27
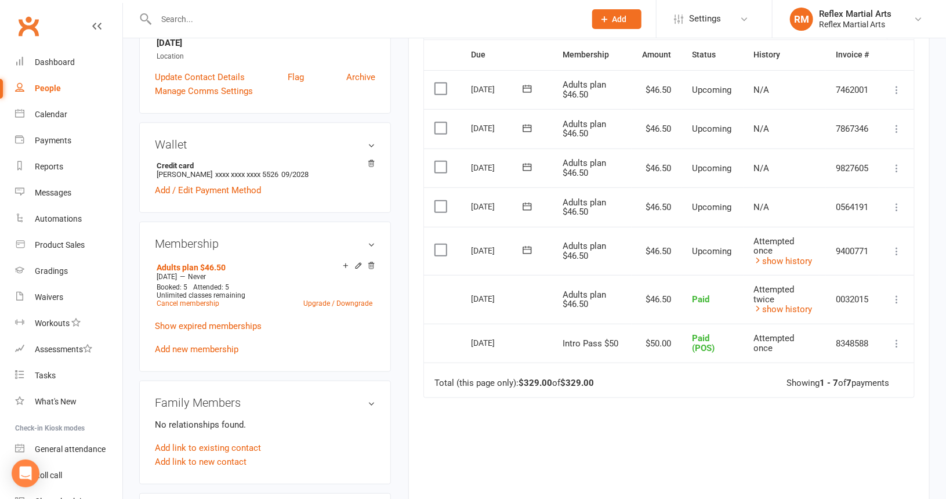
scroll to position [290, 0]
click at [769, 257] on link "show history" at bounding box center [783, 262] width 59 height 10
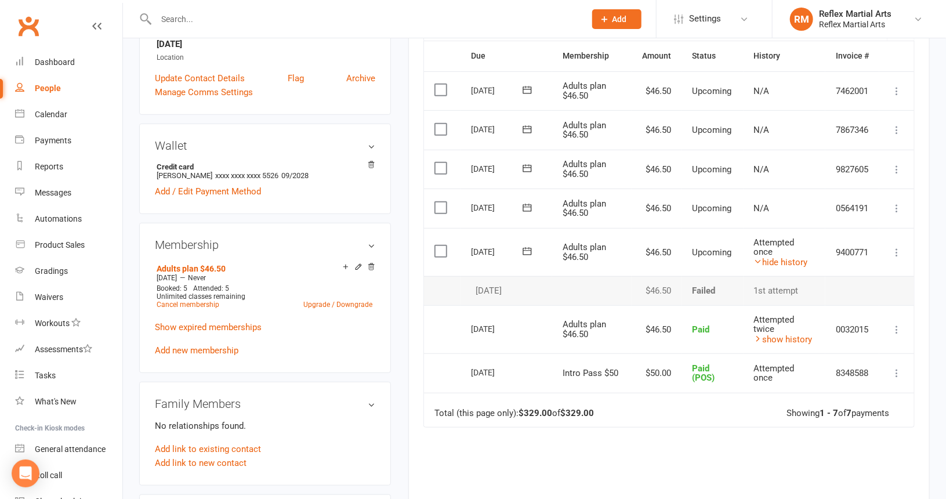
click at [896, 247] on icon at bounding box center [897, 253] width 12 height 12
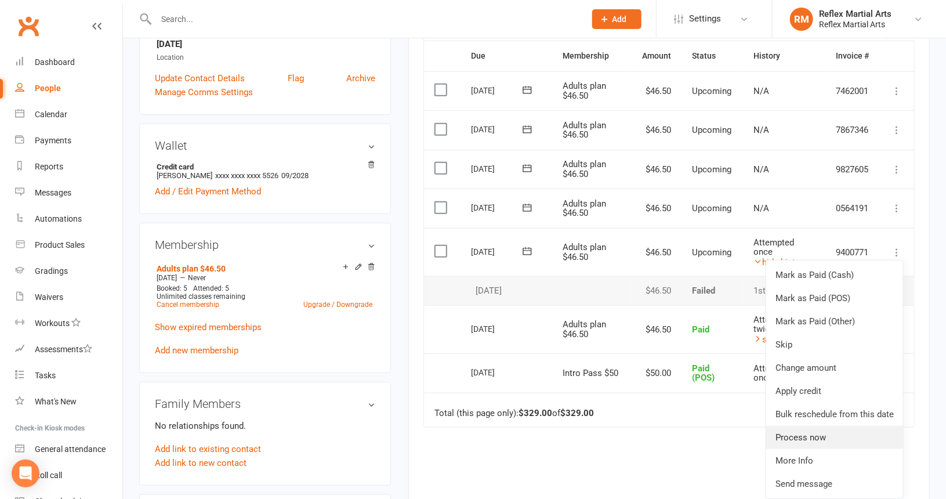
click at [849, 435] on link "Process now" at bounding box center [834, 437] width 137 height 23
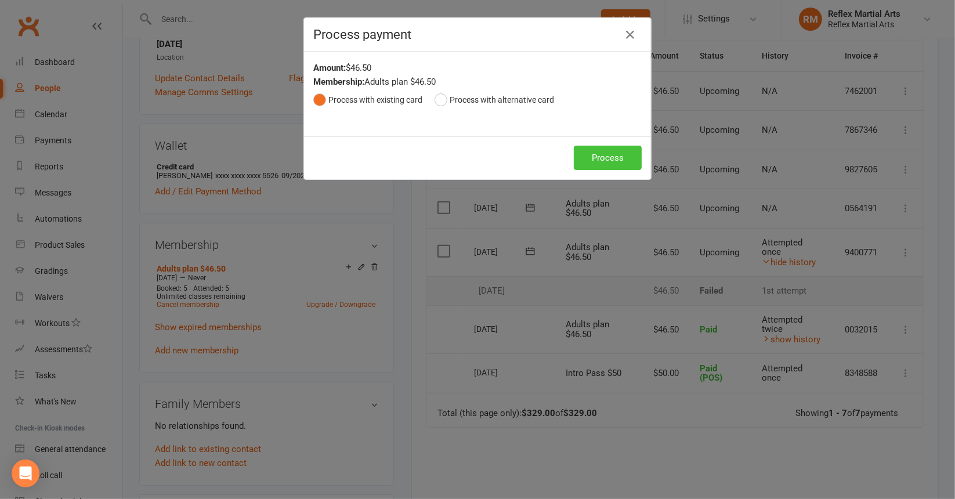
click at [614, 155] on button "Process" at bounding box center [608, 158] width 68 height 24
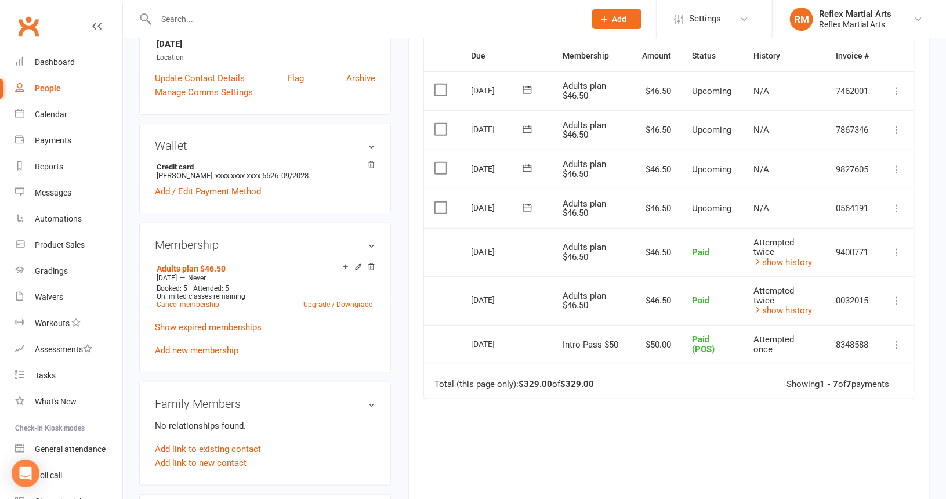
click at [371, 147] on h3 "Wallet" at bounding box center [265, 145] width 220 height 13
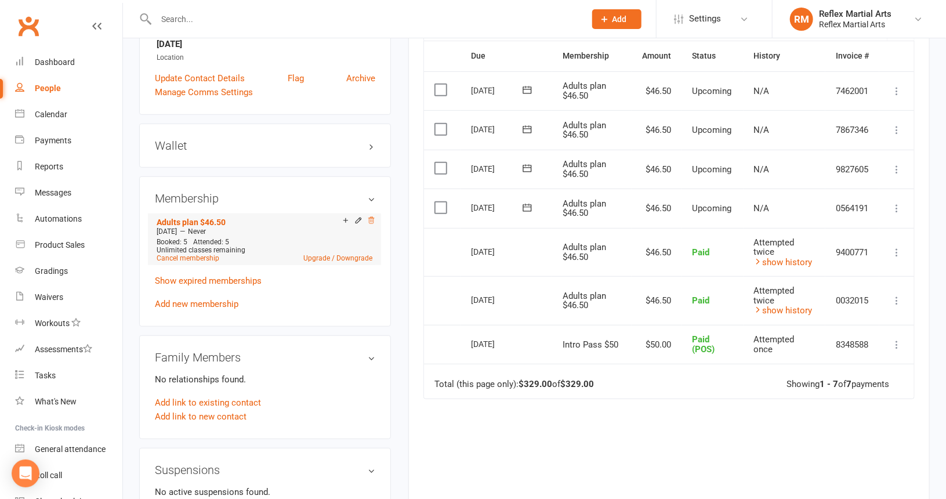
click at [371, 220] on icon at bounding box center [372, 220] width 6 height 6
click at [368, 144] on h3 "Wallet" at bounding box center [265, 145] width 220 height 13
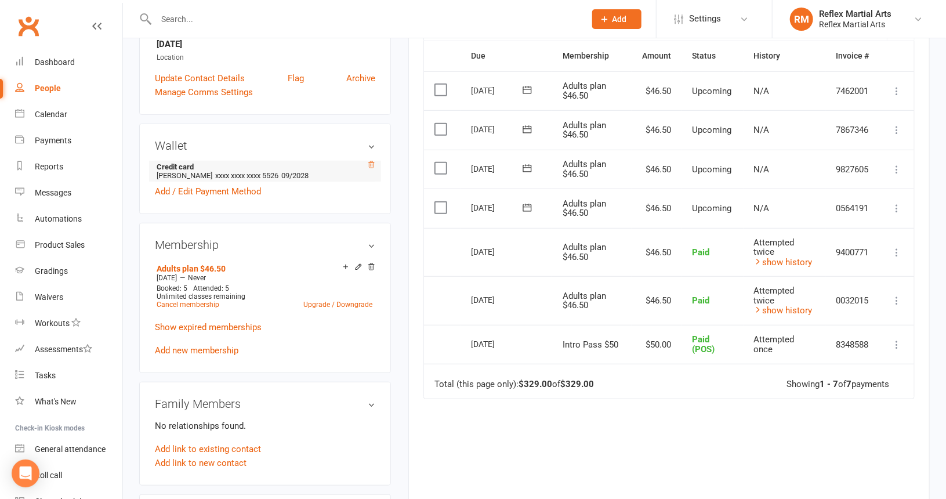
click at [372, 161] on icon at bounding box center [372, 164] width 6 height 6
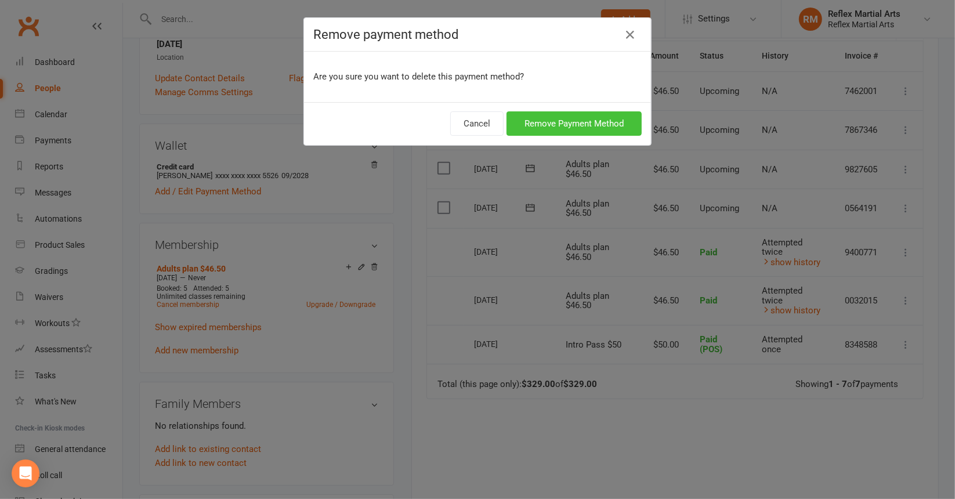
click at [542, 122] on button "Remove Payment Method" at bounding box center [574, 123] width 135 height 24
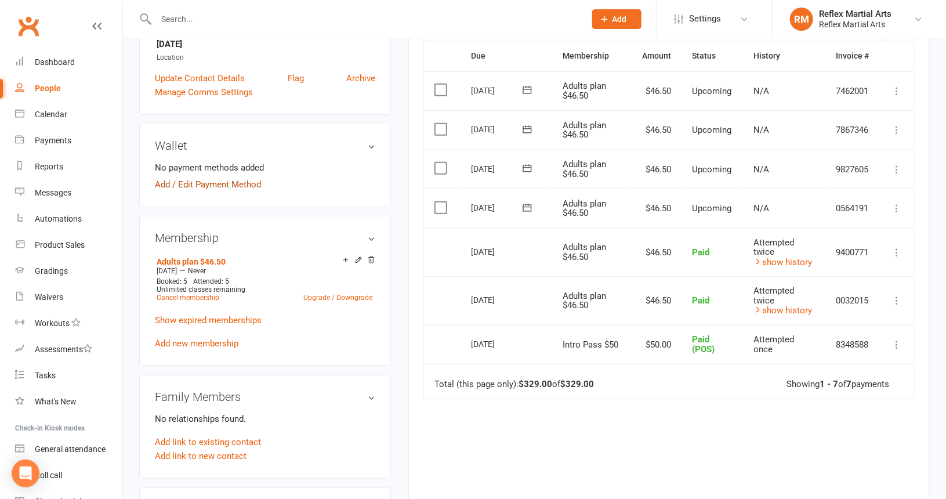
click at [163, 184] on link "Add / Edit Payment Method" at bounding box center [208, 185] width 106 height 14
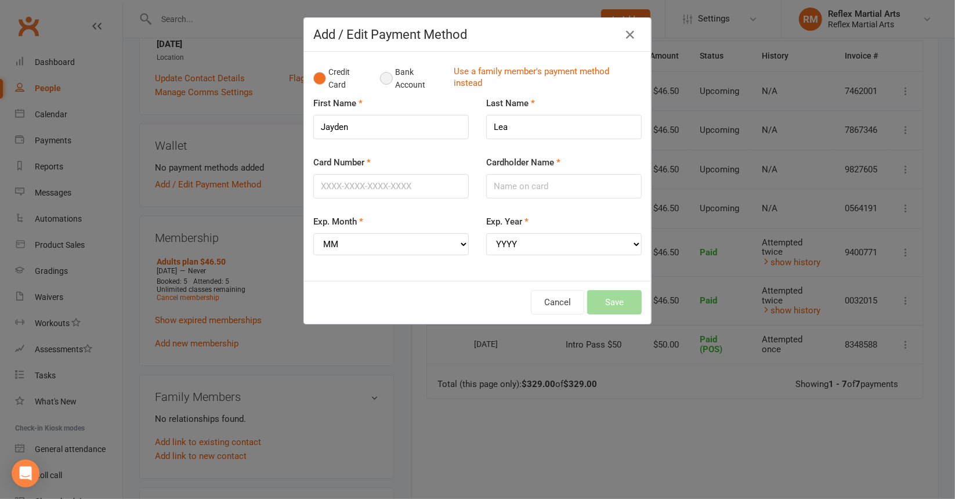
click at [383, 72] on button "Bank Account" at bounding box center [412, 78] width 64 height 35
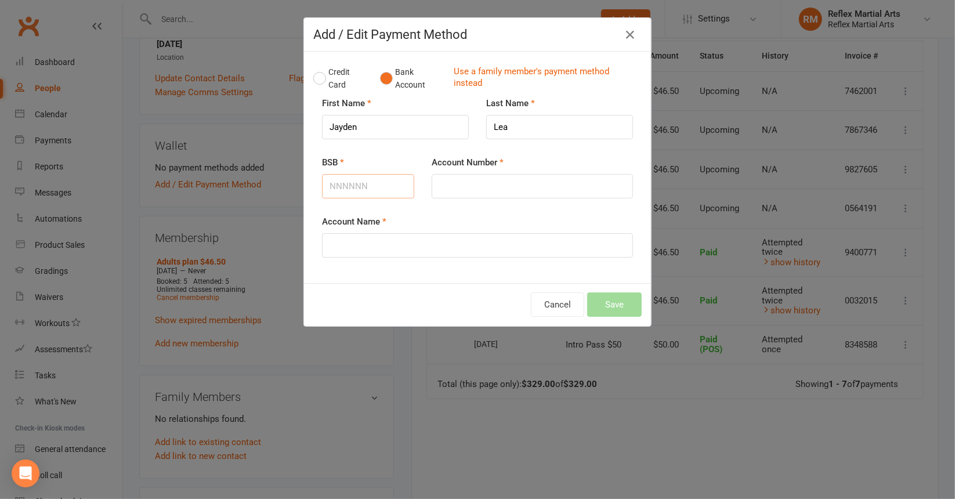
click at [366, 179] on input "BSB" at bounding box center [368, 186] width 92 height 24
type input "062528"
click at [489, 191] on input "Account Number" at bounding box center [532, 186] width 201 height 24
type input "10229537"
click at [381, 240] on input "Account Name" at bounding box center [477, 245] width 311 height 24
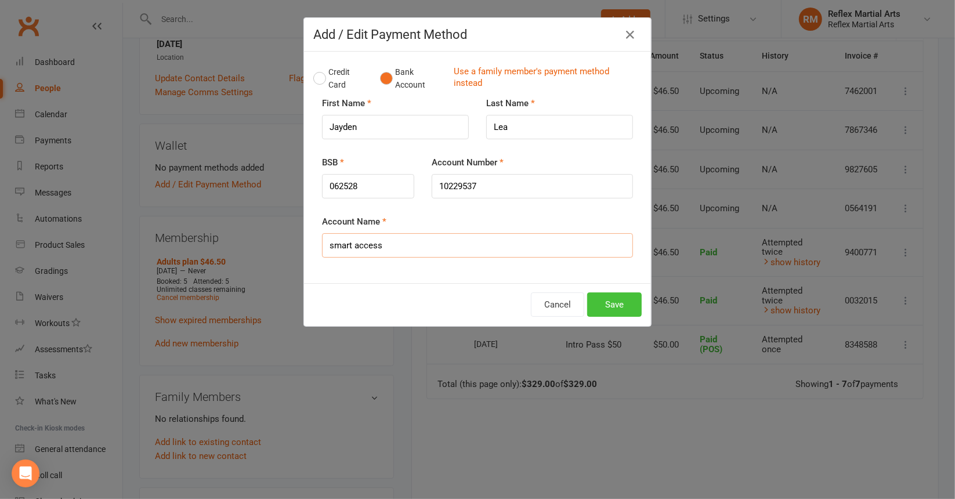
type input "smart access"
click at [630, 303] on button "Save" at bounding box center [614, 304] width 55 height 24
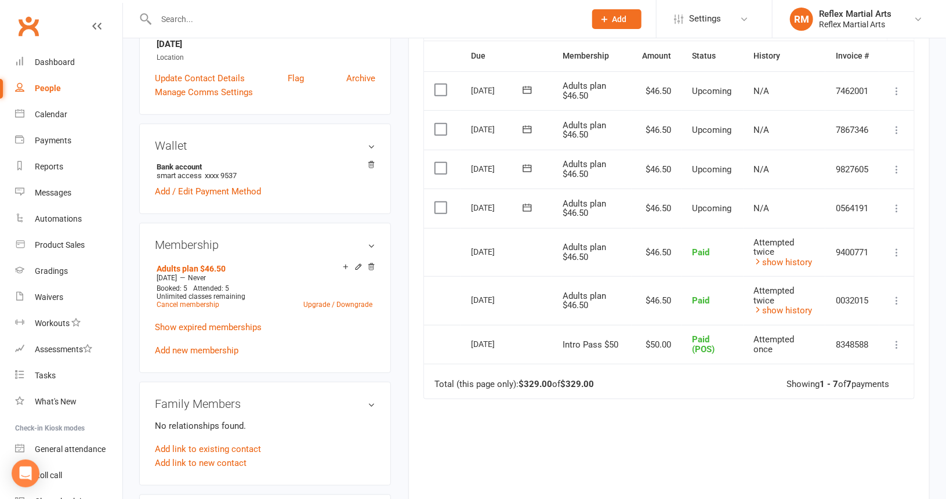
click at [699, 415] on div "Due Contact Membership Amount Status History Invoice # Select this [DATE] [PERS…" at bounding box center [669, 295] width 491 height 508
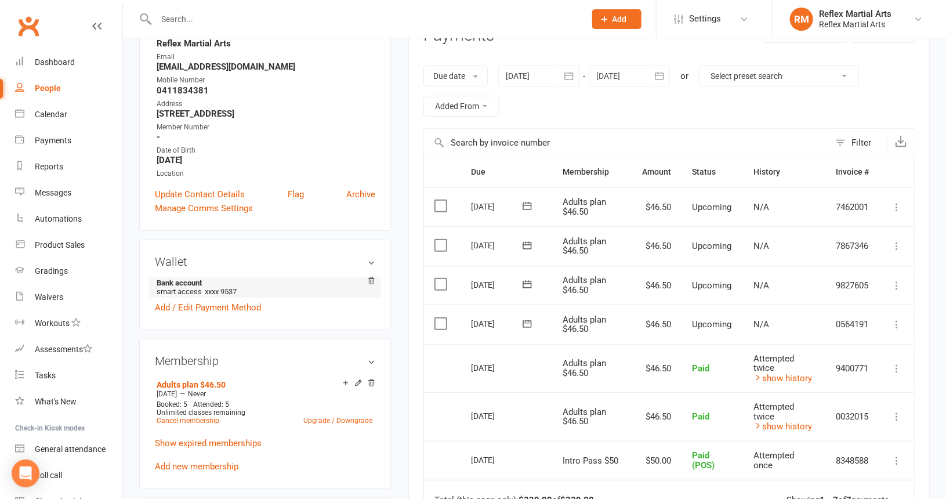
scroll to position [174, 0]
click at [73, 64] on div "Dashboard" at bounding box center [55, 61] width 40 height 9
